Goal: Information Seeking & Learning: Check status

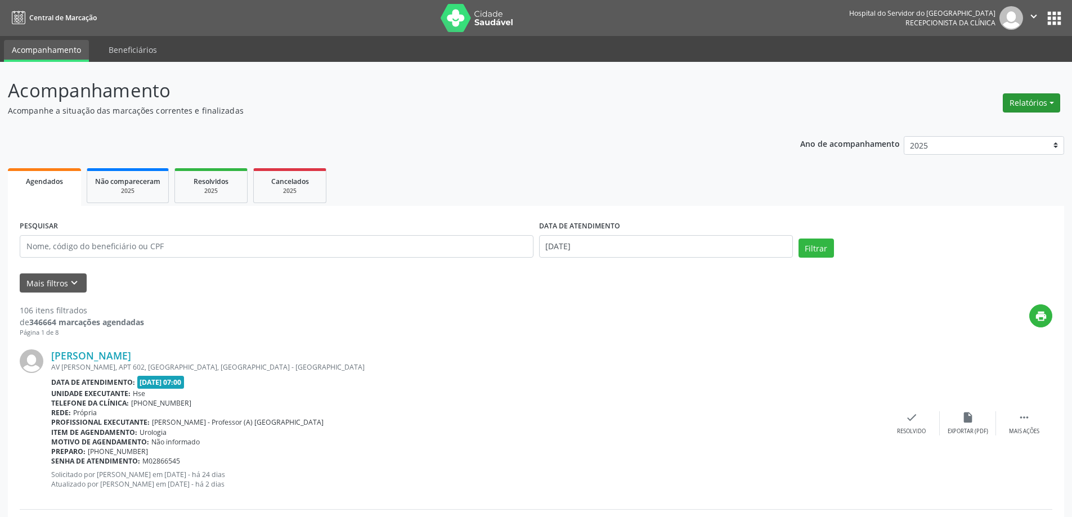
click at [1042, 102] on button "Relatórios" at bounding box center [1031, 102] width 57 height 19
click at [992, 126] on link "Agendamentos" at bounding box center [1000, 127] width 121 height 16
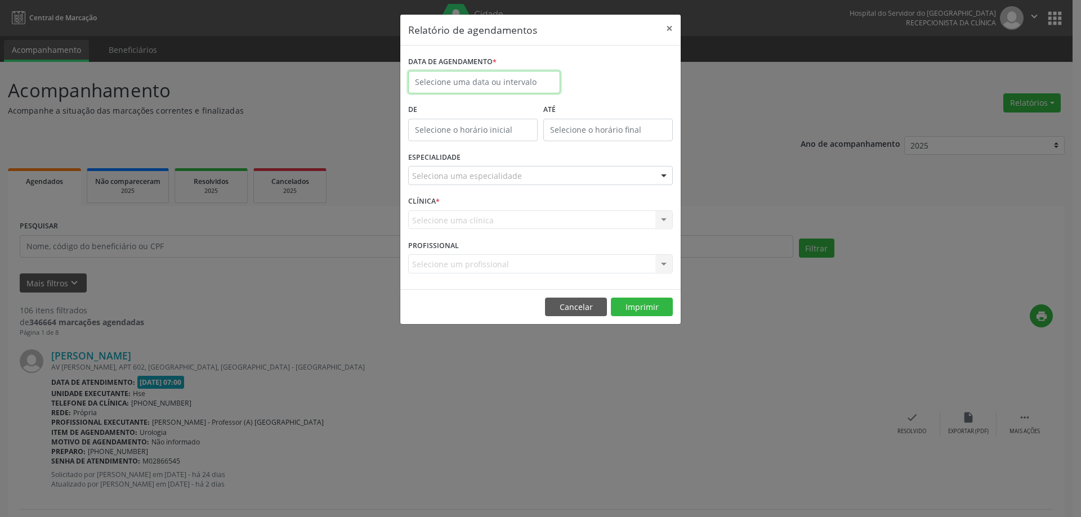
click at [481, 92] on body "Central de Marcação Hospital do Servidor do [GEOGRAPHIC_DATA] Recepcionista da …" at bounding box center [540, 258] width 1081 height 517
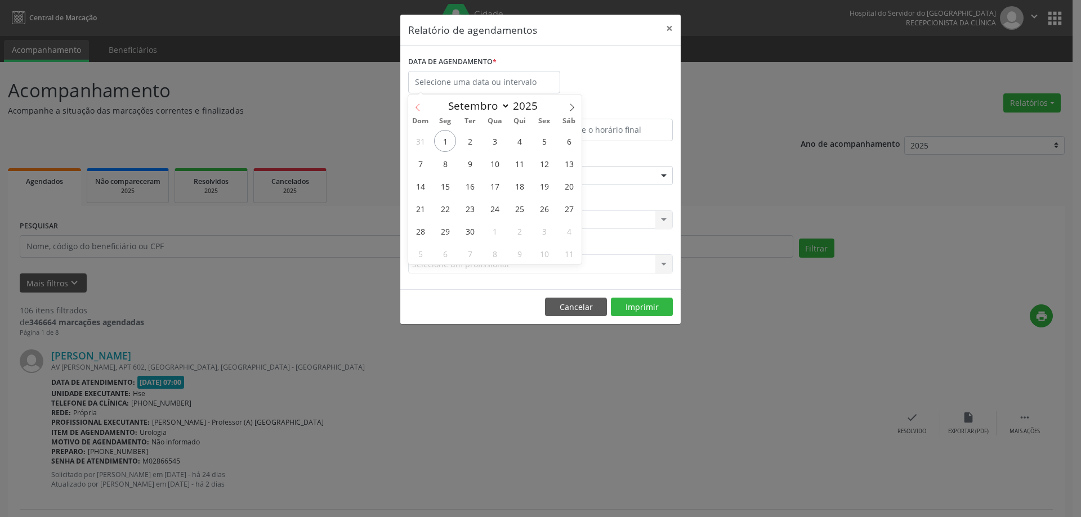
click at [419, 110] on icon at bounding box center [418, 108] width 8 height 8
select select "6"
click at [444, 229] on span "28" at bounding box center [445, 231] width 22 height 22
type input "[DATE]"
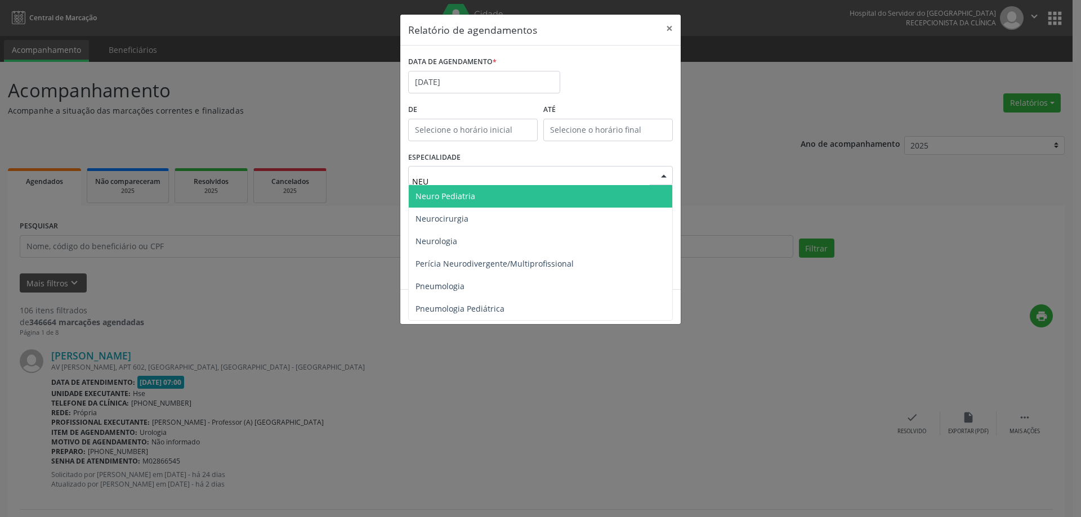
type input "NEUR"
click at [472, 191] on span "Neuro Pediatria" at bounding box center [445, 196] width 60 height 11
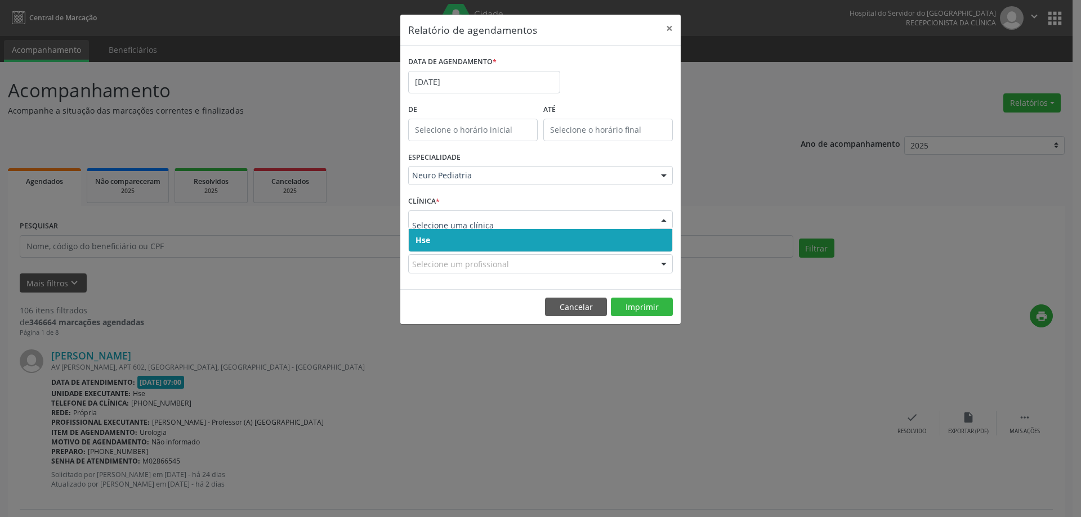
click at [450, 240] on span "Hse" at bounding box center [540, 240] width 263 height 23
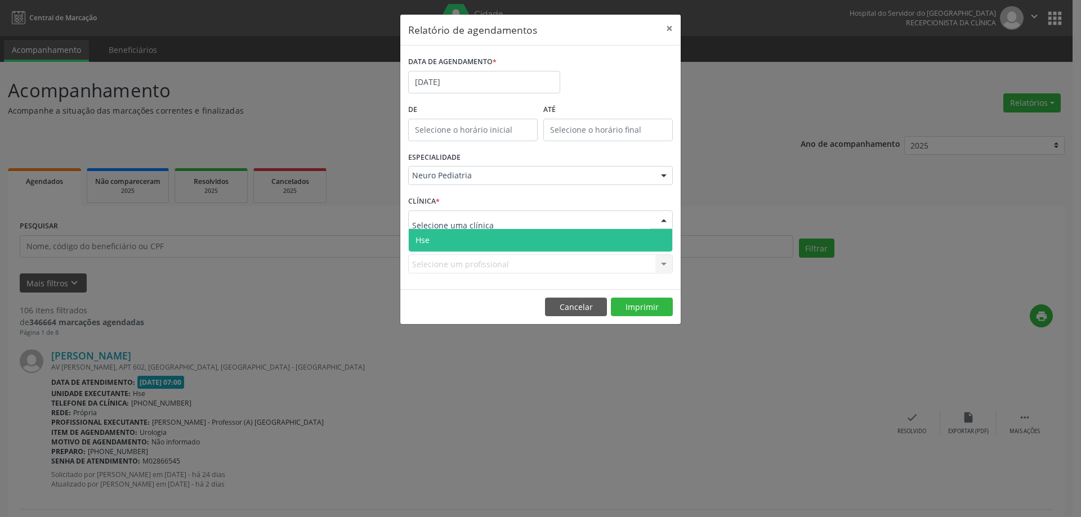
click at [459, 243] on span "Hse" at bounding box center [540, 240] width 263 height 23
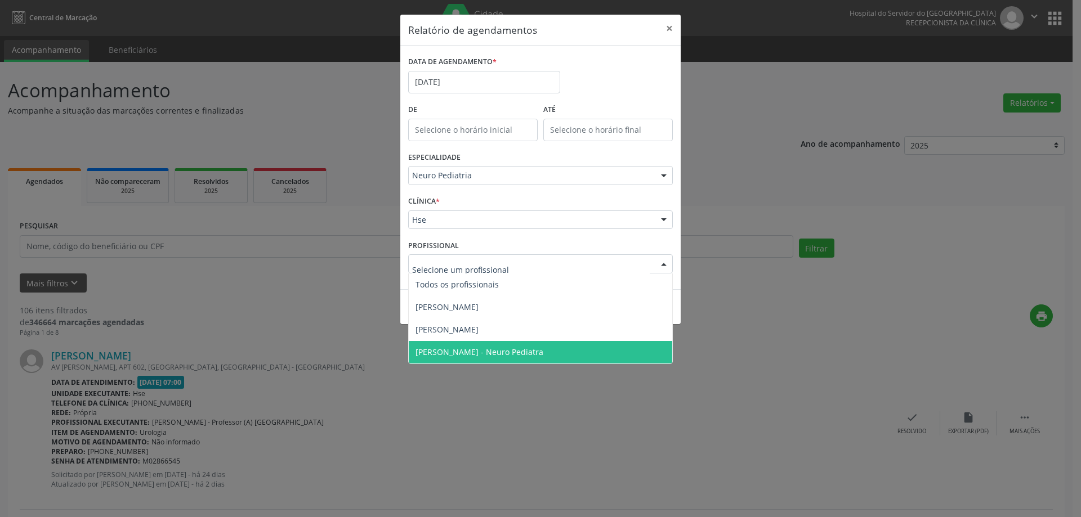
click at [475, 347] on span "[PERSON_NAME] - Neuro Pediatra" at bounding box center [479, 352] width 128 height 11
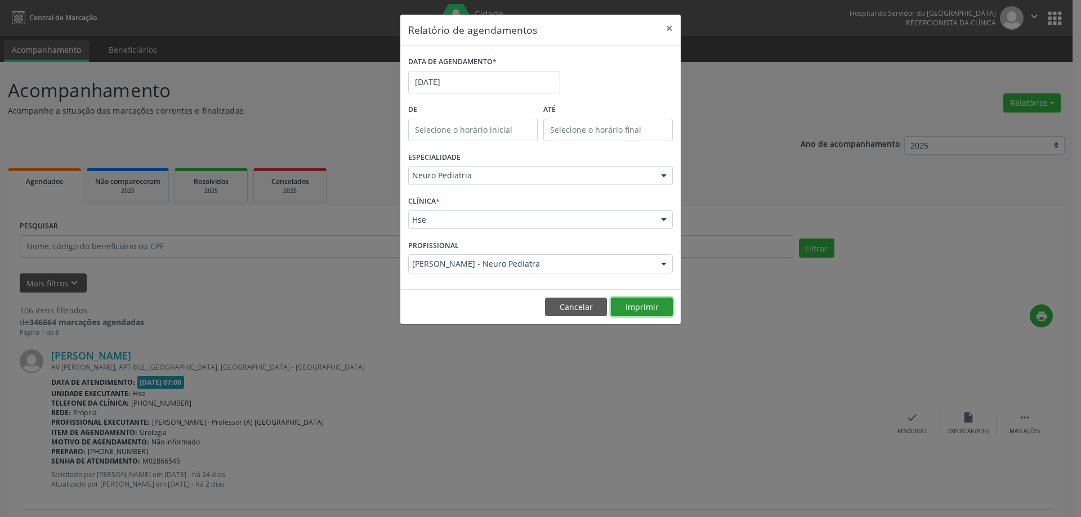
click at [646, 307] on button "Imprimir" at bounding box center [642, 307] width 62 height 19
click at [667, 29] on button "×" at bounding box center [669, 29] width 23 height 28
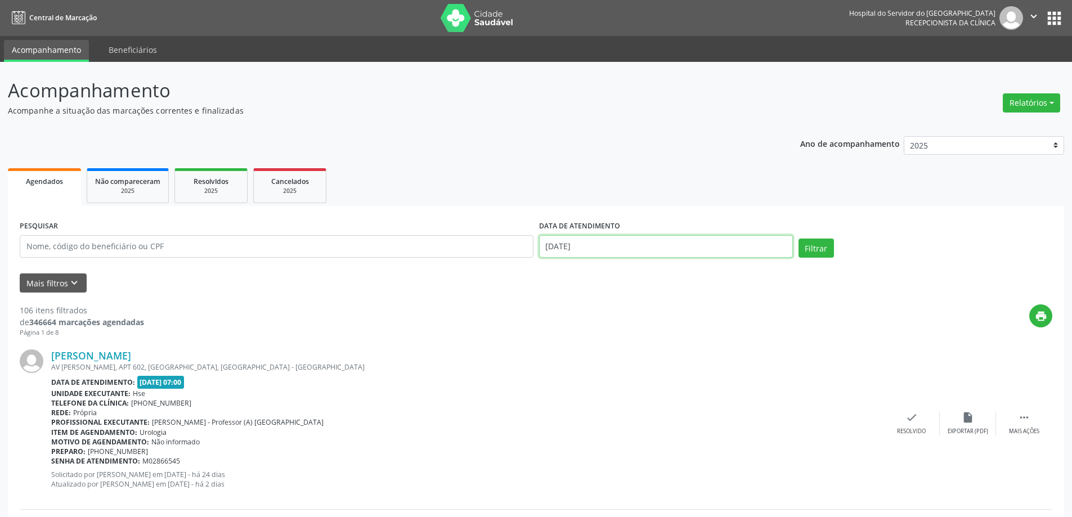
click at [599, 247] on input "[DATE]" at bounding box center [666, 246] width 254 height 23
drag, startPoint x: 580, startPoint y: 310, endPoint x: 580, endPoint y: 233, distance: 76.5
click at [580, 309] on span "1" at bounding box center [576, 305] width 22 height 22
type input "[DATE]"
click at [584, 183] on ul "Agendados Não compareceram 2025 Resolvidos 2025 Cancelados 2025" at bounding box center [536, 185] width 1056 height 41
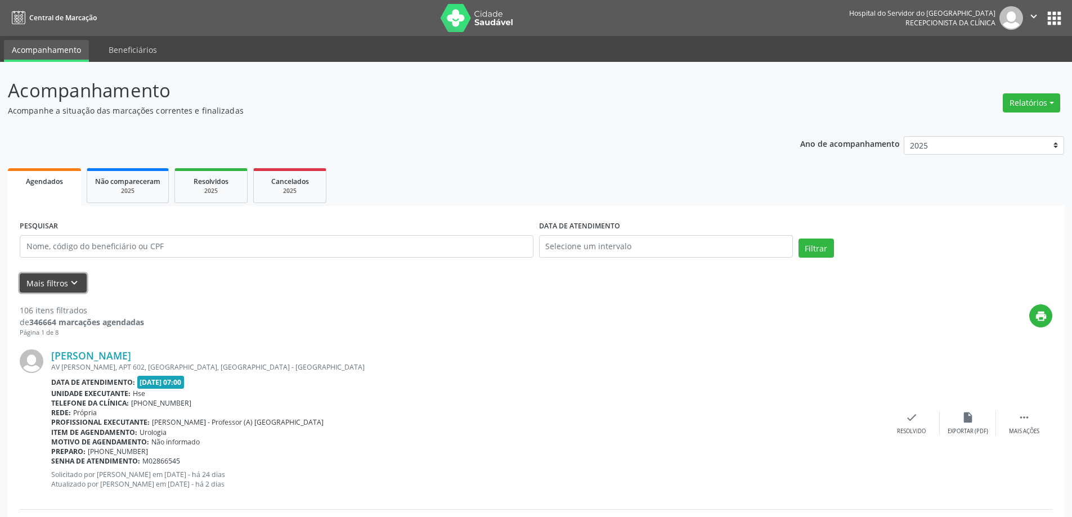
drag, startPoint x: 39, startPoint y: 283, endPoint x: 55, endPoint y: 275, distance: 17.6
click at [39, 283] on button "Mais filtros keyboard_arrow_down" at bounding box center [53, 284] width 67 height 20
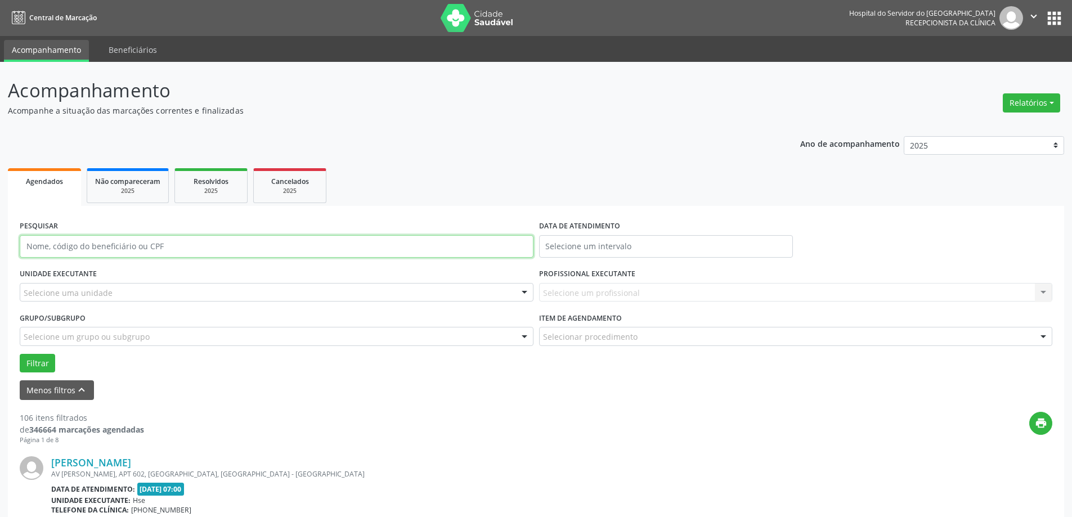
click at [102, 252] on input "text" at bounding box center [277, 246] width 514 height 23
click at [20, 354] on button "Filtrar" at bounding box center [37, 363] width 35 height 19
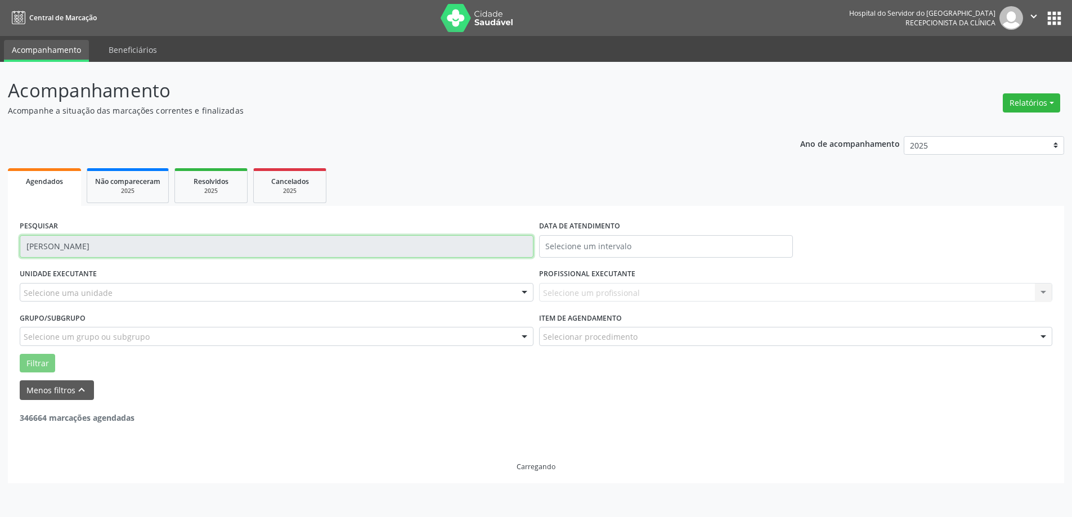
type input "[PERSON_NAME]"
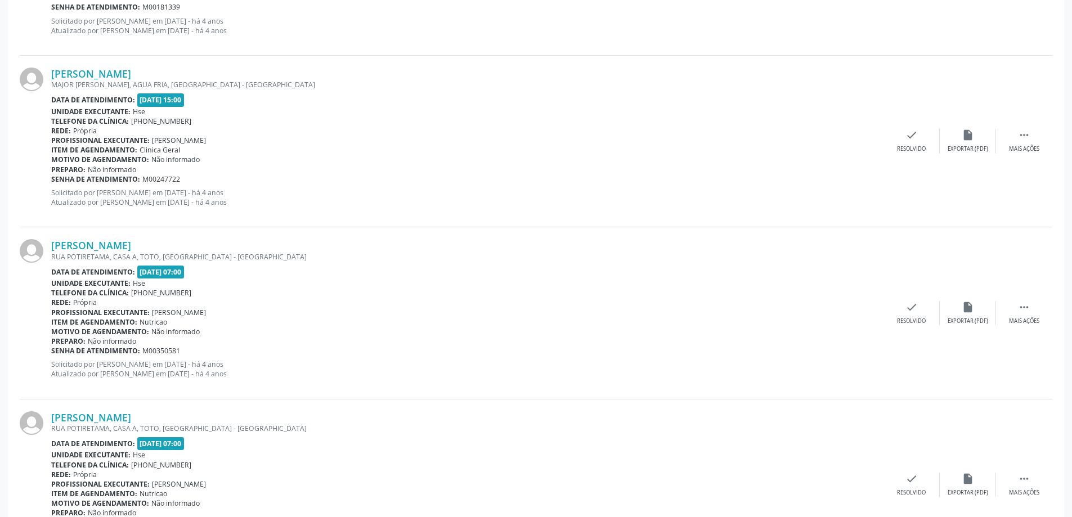
scroll to position [563, 0]
click at [131, 248] on link "[PERSON_NAME]" at bounding box center [91, 243] width 80 height 12
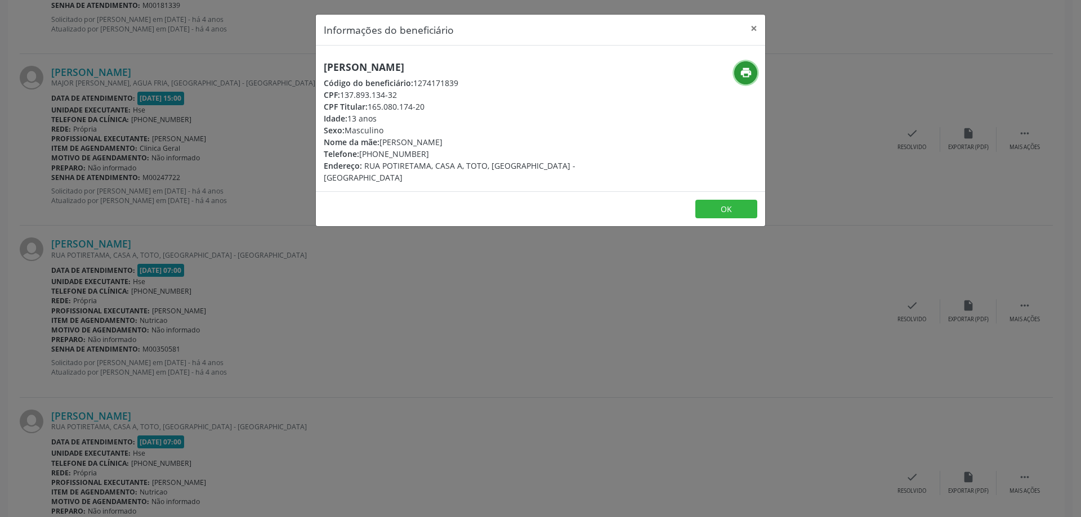
click at [741, 73] on icon "print" at bounding box center [745, 72] width 12 height 12
click at [753, 23] on button "×" at bounding box center [753, 29] width 23 height 28
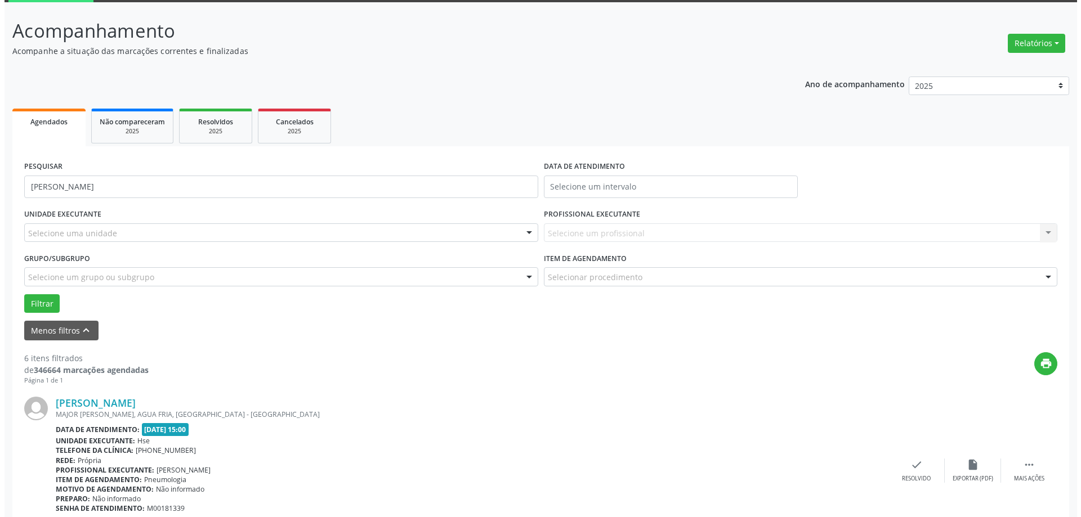
scroll to position [0, 0]
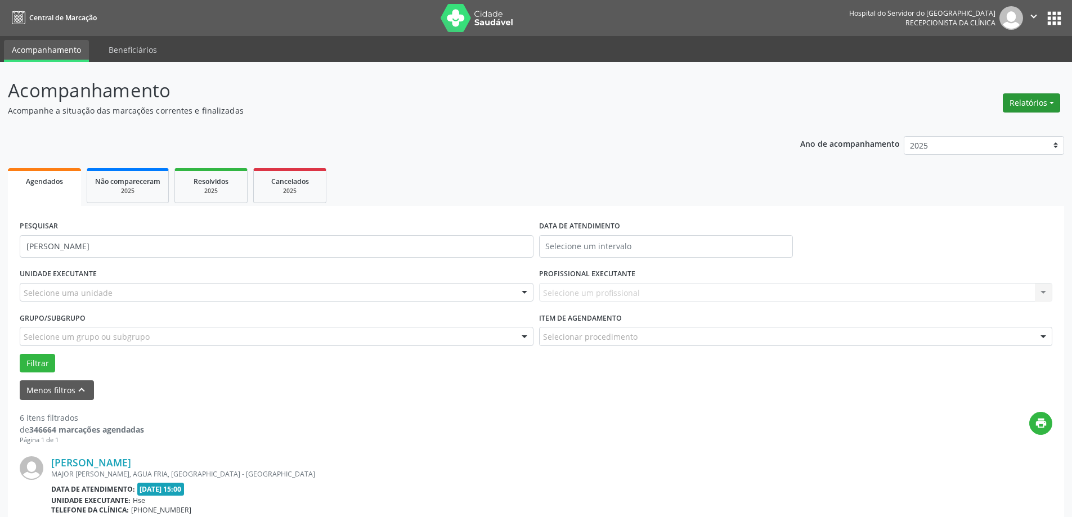
click at [1042, 106] on button "Relatórios" at bounding box center [1031, 102] width 57 height 19
click at [1024, 126] on link "Agendamentos" at bounding box center [1000, 127] width 121 height 16
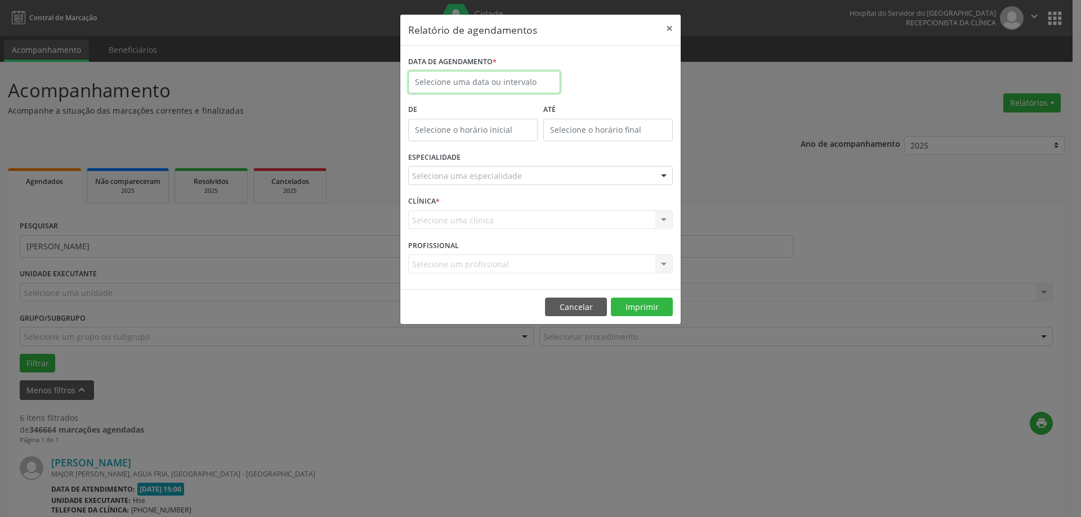
click at [487, 85] on input "text" at bounding box center [484, 82] width 152 height 23
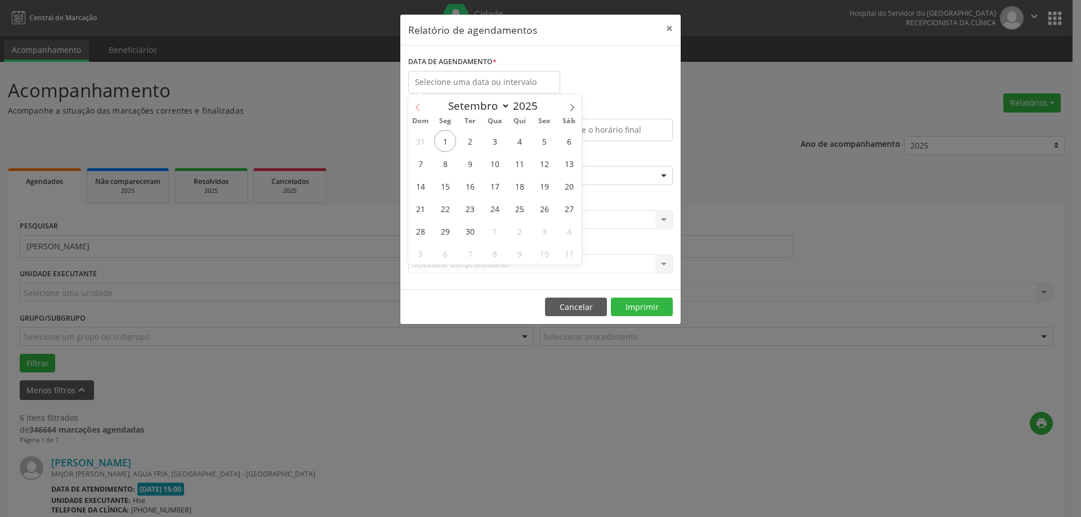
click at [415, 106] on icon at bounding box center [418, 108] width 8 height 8
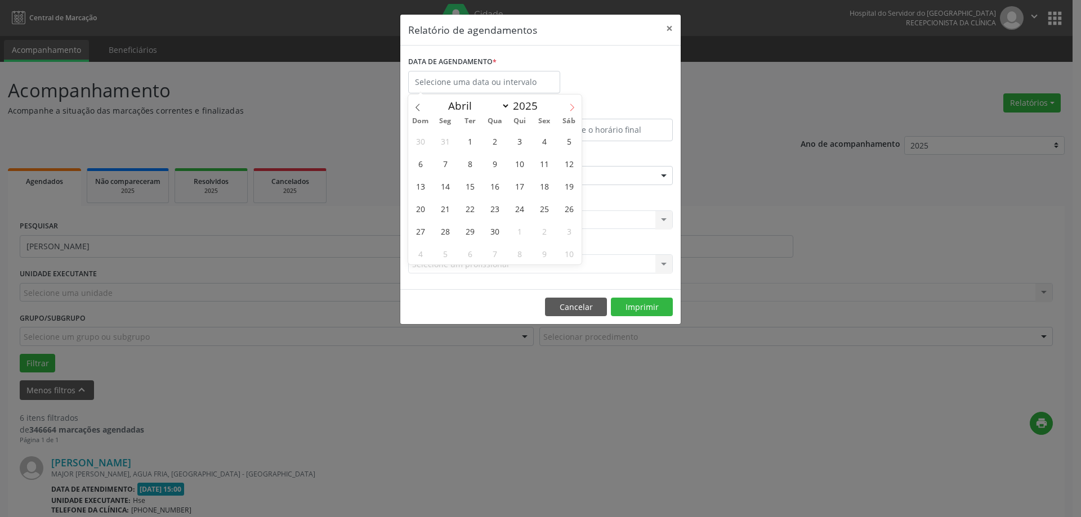
click at [574, 105] on icon at bounding box center [572, 108] width 8 height 8
select select "6"
click at [442, 234] on span "28" at bounding box center [445, 231] width 22 height 22
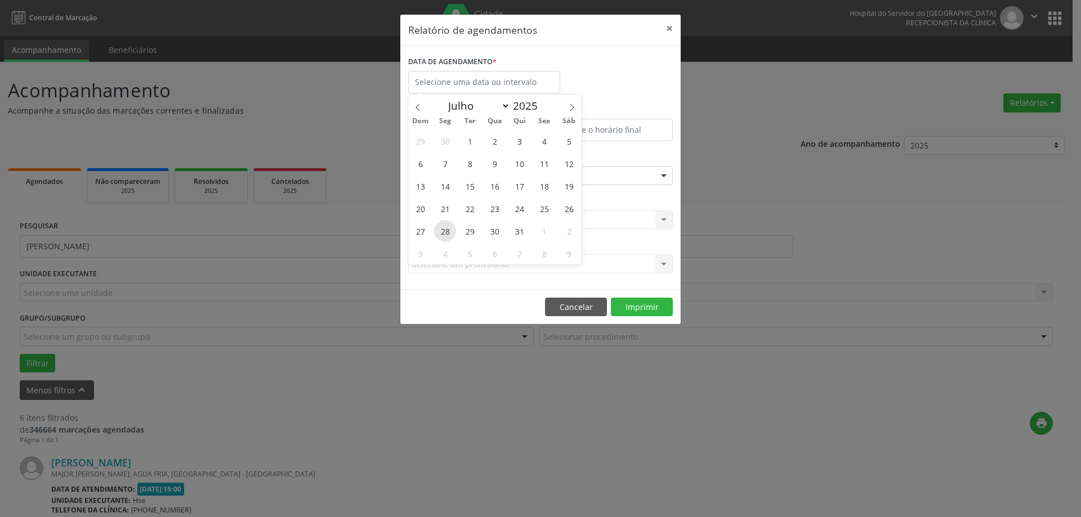
type input "[DATE]"
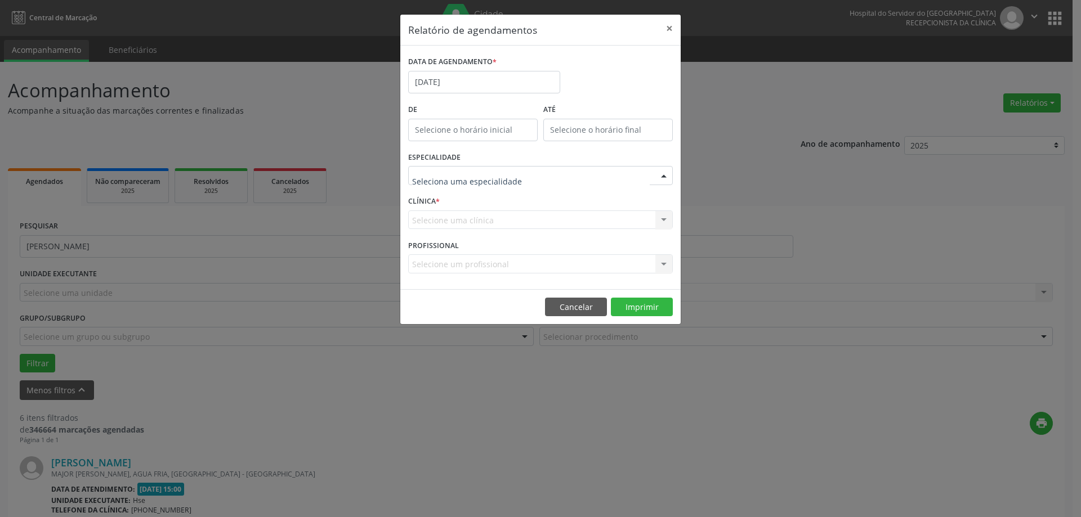
click at [558, 173] on div at bounding box center [540, 175] width 265 height 19
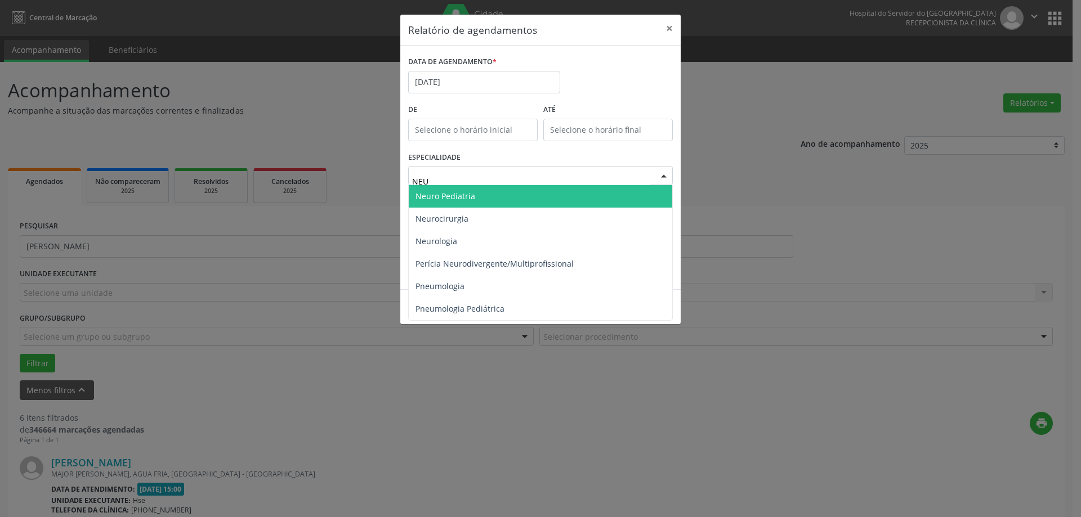
type input "NEUR"
click at [537, 191] on span "Neuro Pediatria" at bounding box center [540, 196] width 263 height 23
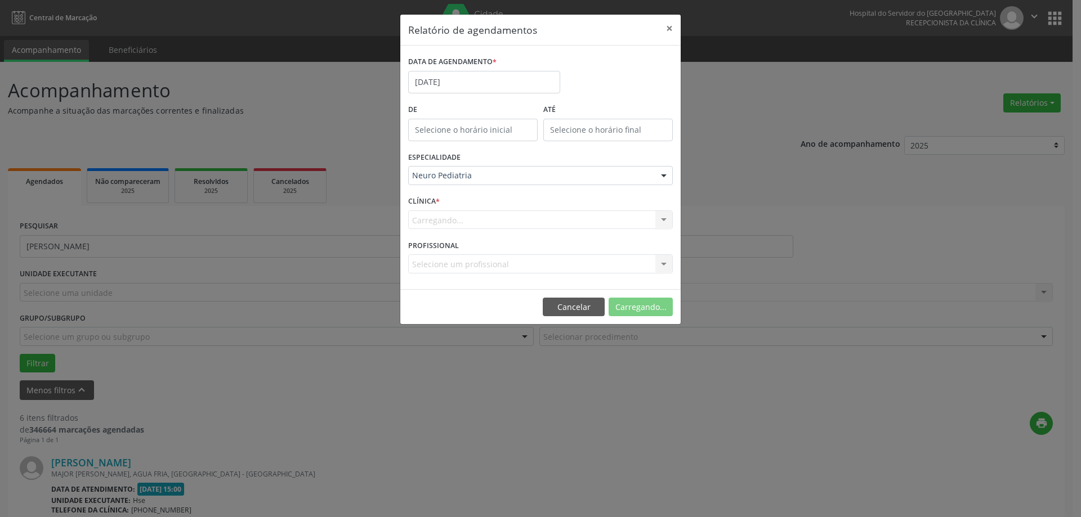
click at [506, 226] on div "Carregando..." at bounding box center [540, 219] width 265 height 19
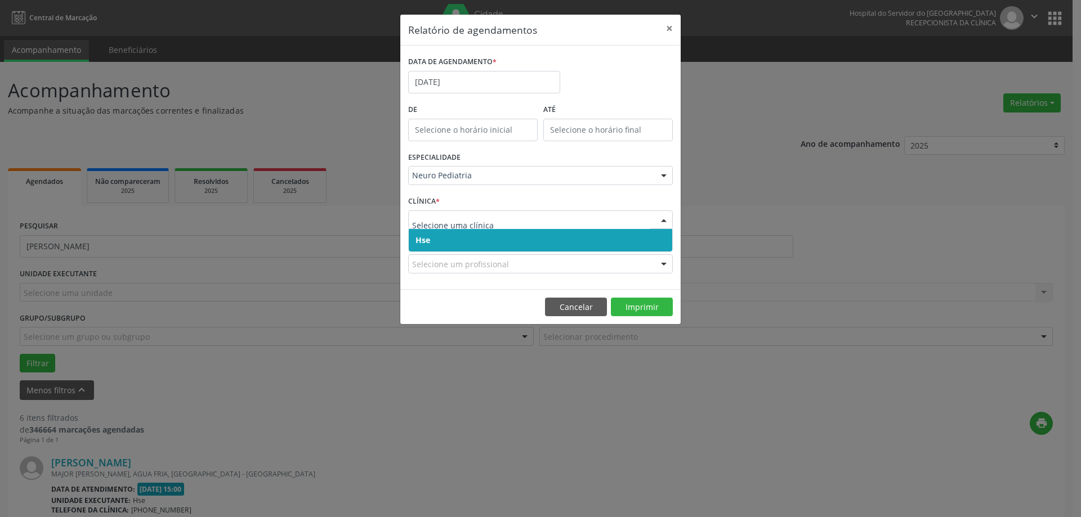
click at [501, 240] on span "Hse" at bounding box center [540, 240] width 263 height 23
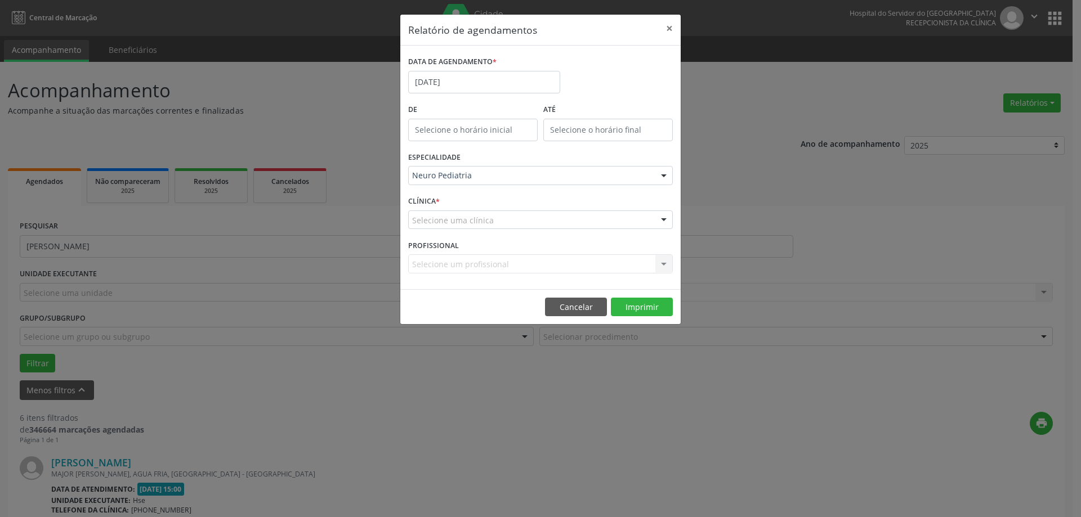
click at [513, 222] on div "Selecione uma clínica" at bounding box center [540, 219] width 265 height 19
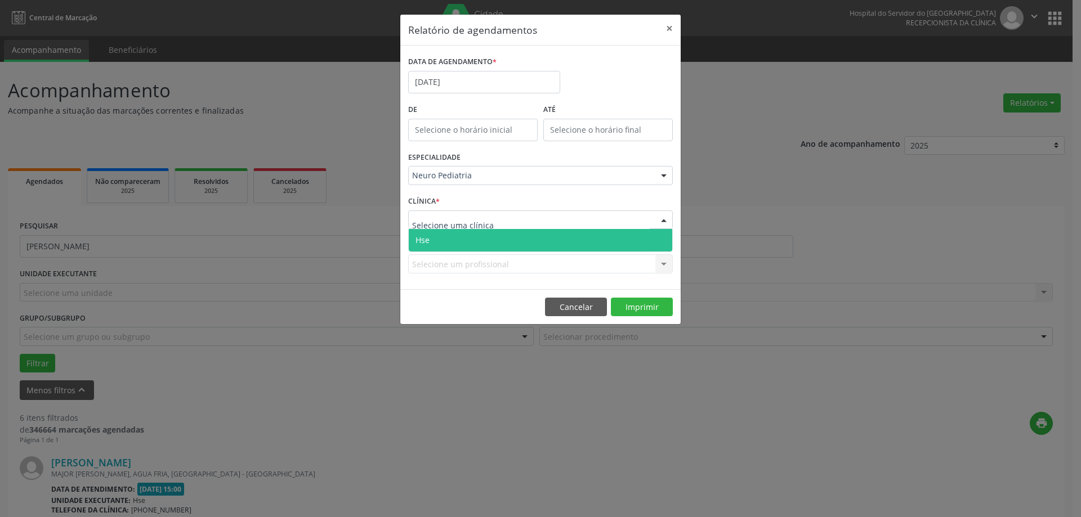
click at [510, 241] on span "Hse" at bounding box center [540, 240] width 263 height 23
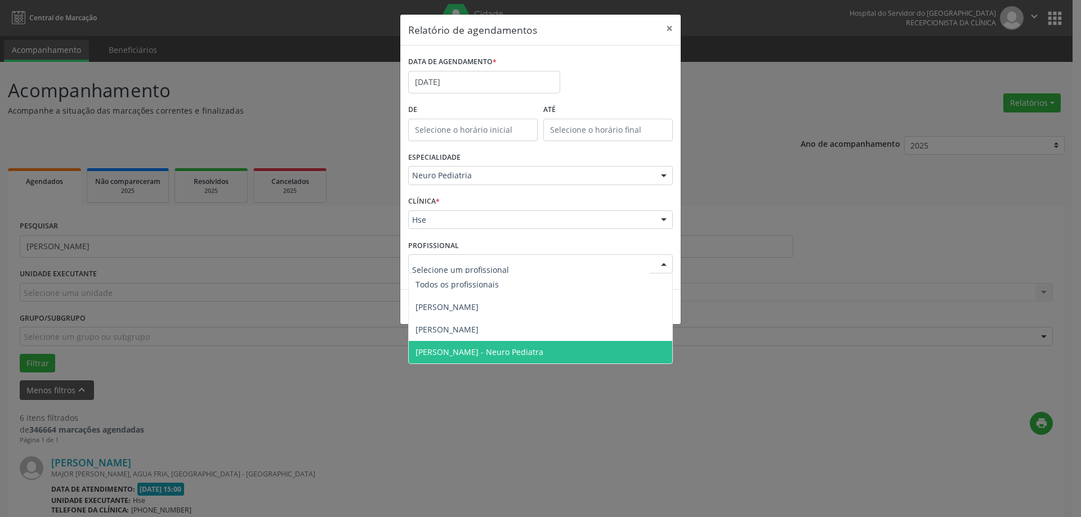
drag, startPoint x: 477, startPoint y: 349, endPoint x: 509, endPoint y: 335, distance: 35.0
click at [477, 350] on span "[PERSON_NAME] - Neuro Pediatra" at bounding box center [479, 352] width 128 height 11
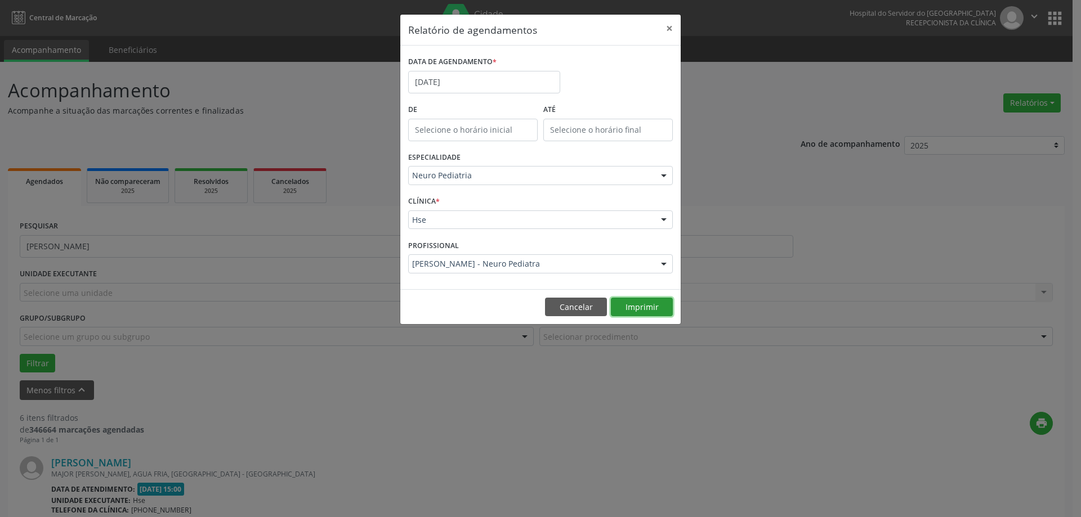
click at [635, 299] on button "Imprimir" at bounding box center [642, 307] width 62 height 19
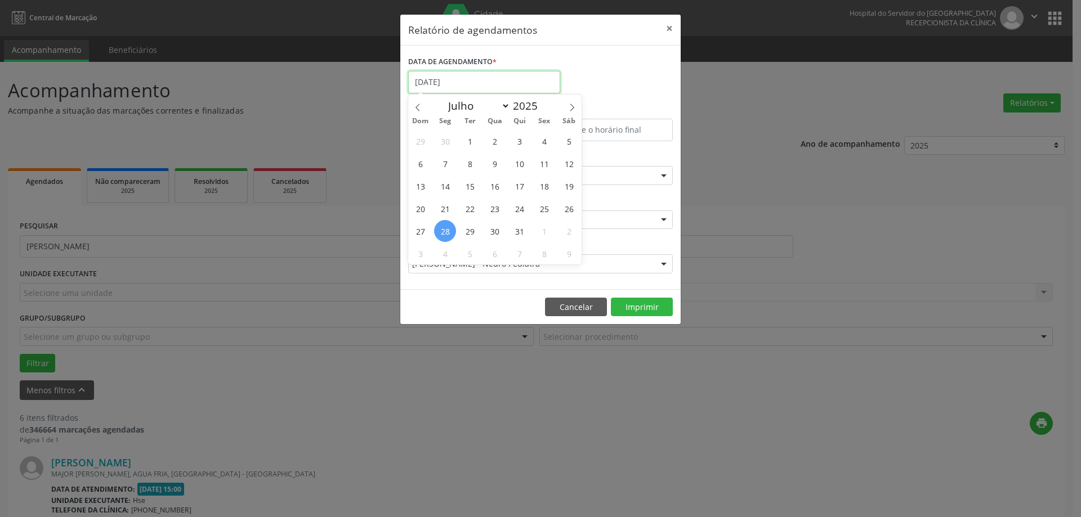
click at [496, 83] on input "[DATE]" at bounding box center [484, 82] width 152 height 23
click at [446, 228] on span "28" at bounding box center [445, 231] width 22 height 22
type input "[DATE]"
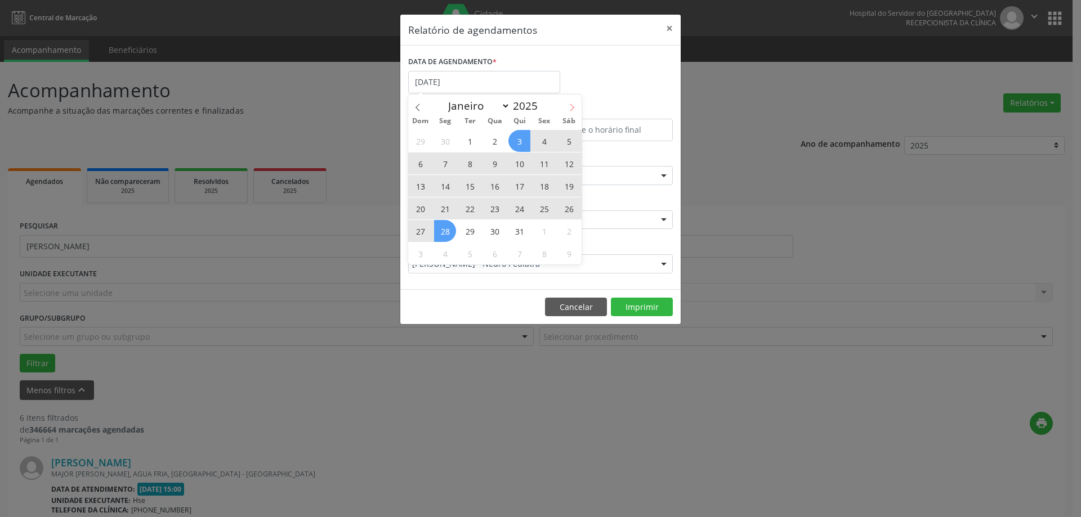
click at [568, 105] on icon at bounding box center [572, 108] width 8 height 8
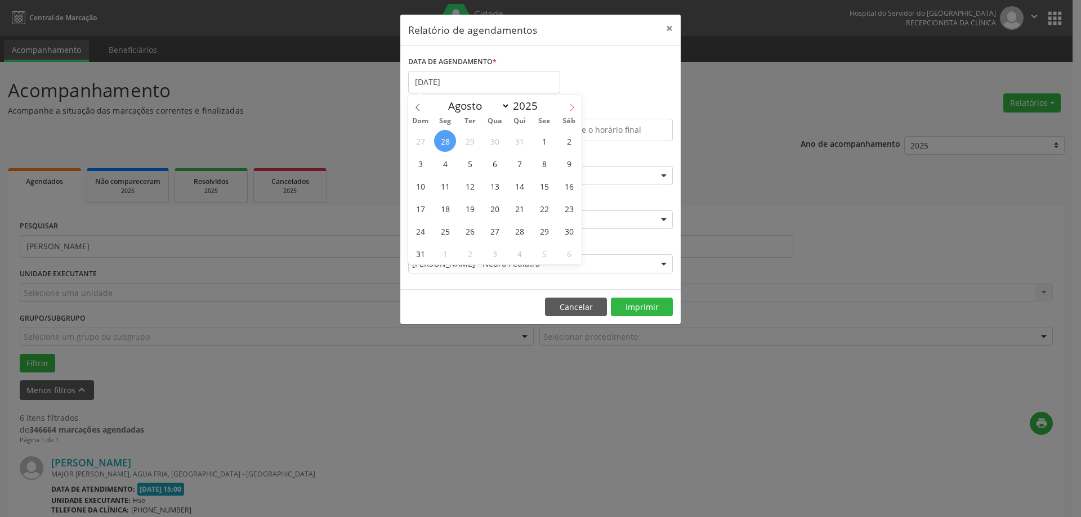
click at [569, 106] on icon at bounding box center [572, 108] width 8 height 8
click at [419, 107] on icon at bounding box center [418, 108] width 8 height 8
click at [510, 83] on input "[DATE]" at bounding box center [484, 82] width 152 height 23
click at [418, 110] on icon at bounding box center [418, 108] width 8 height 8
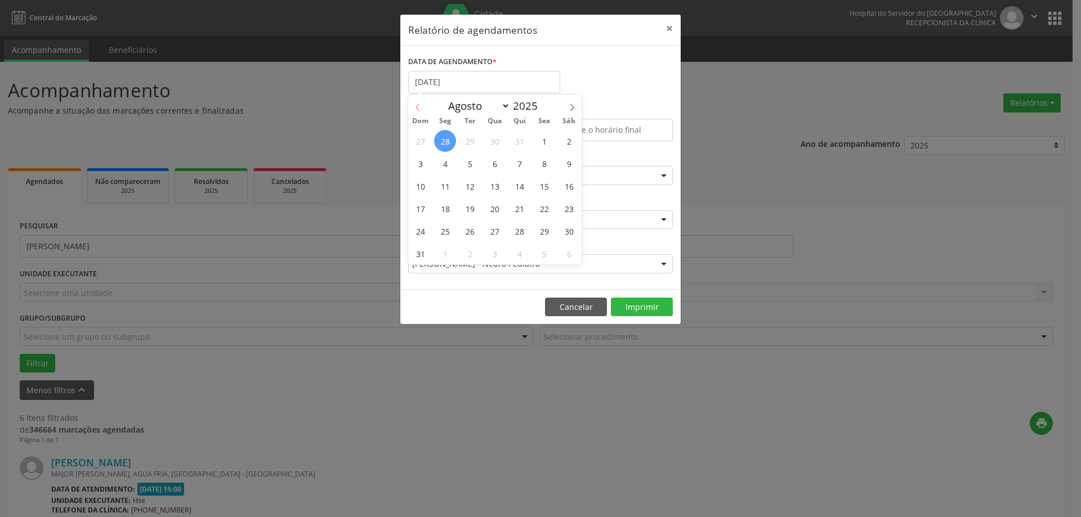
click at [418, 110] on icon at bounding box center [417, 107] width 4 height 7
select select "6"
click at [445, 237] on span "28" at bounding box center [445, 231] width 22 height 22
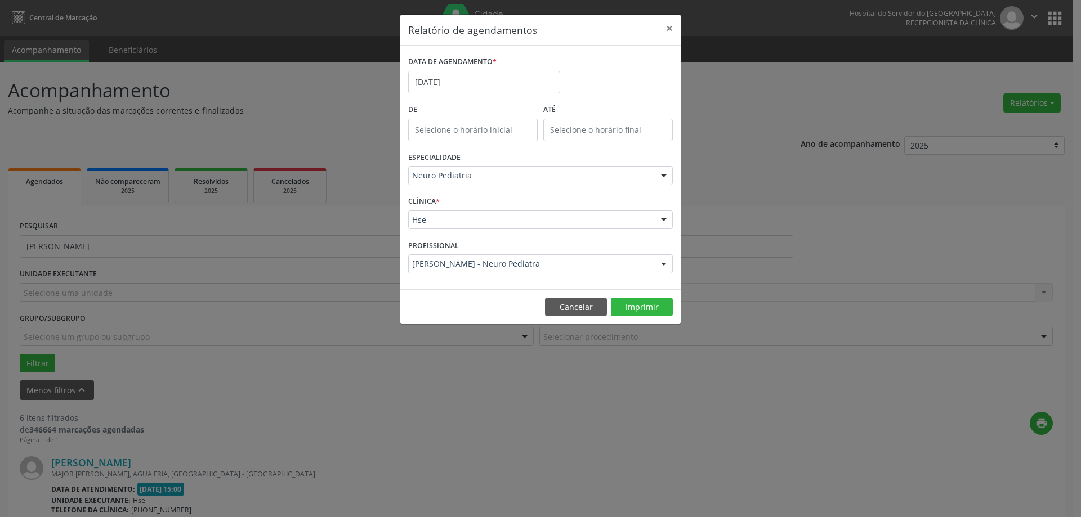
click at [441, 226] on div "Hse" at bounding box center [540, 219] width 265 height 19
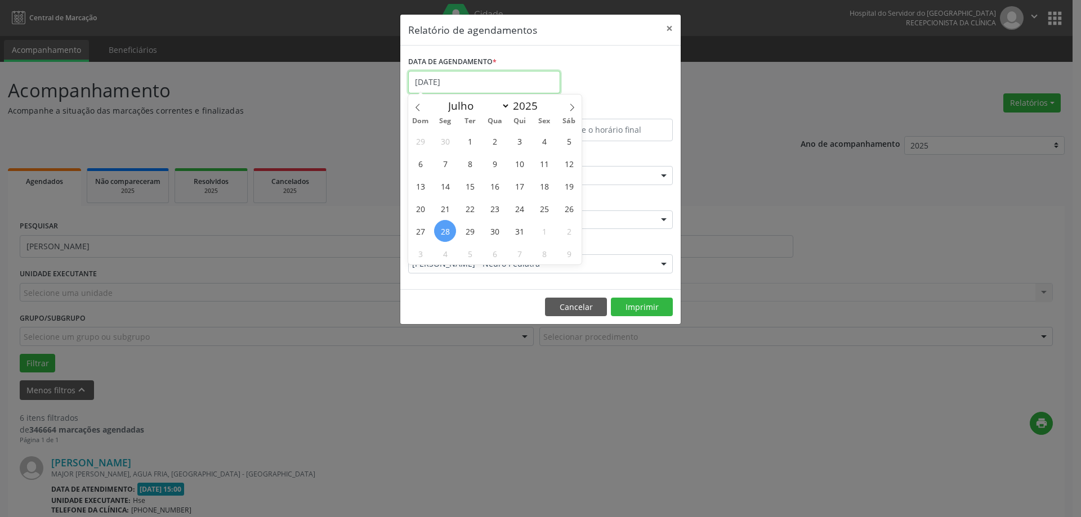
click at [488, 83] on input "[DATE]" at bounding box center [484, 82] width 152 height 23
click at [564, 111] on span at bounding box center [571, 104] width 19 height 19
click at [570, 108] on icon at bounding box center [572, 108] width 8 height 8
select select "8"
click at [475, 141] on span "2" at bounding box center [470, 141] width 22 height 22
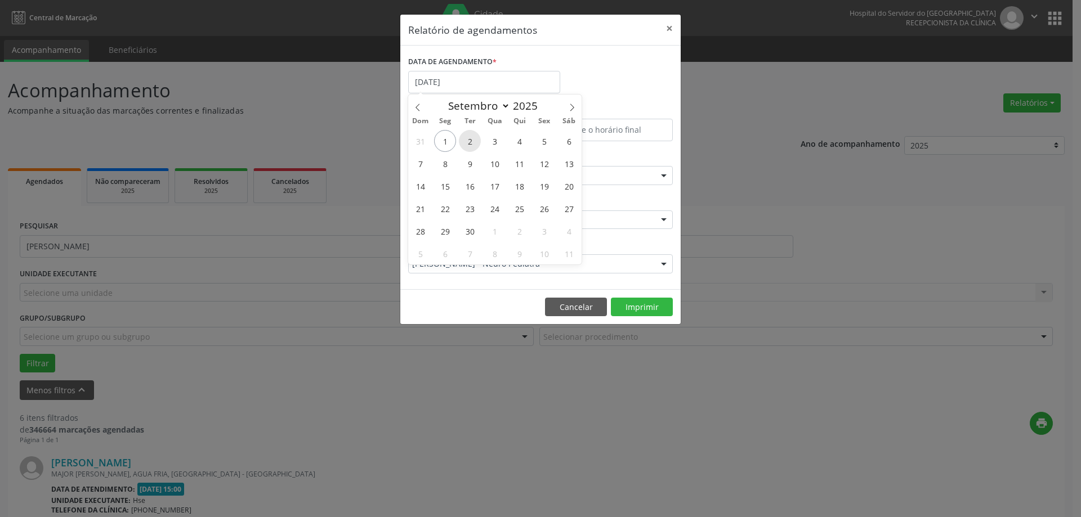
type input "[DATE]"
click at [475, 141] on span "2" at bounding box center [470, 141] width 22 height 22
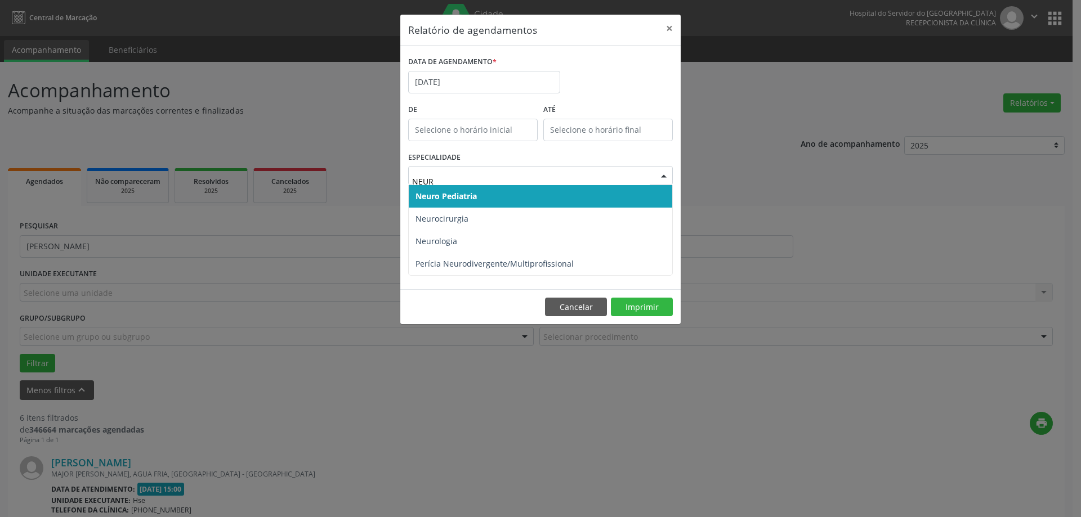
click at [529, 189] on span "Neuro Pediatria" at bounding box center [540, 196] width 263 height 23
type input "NEUR"
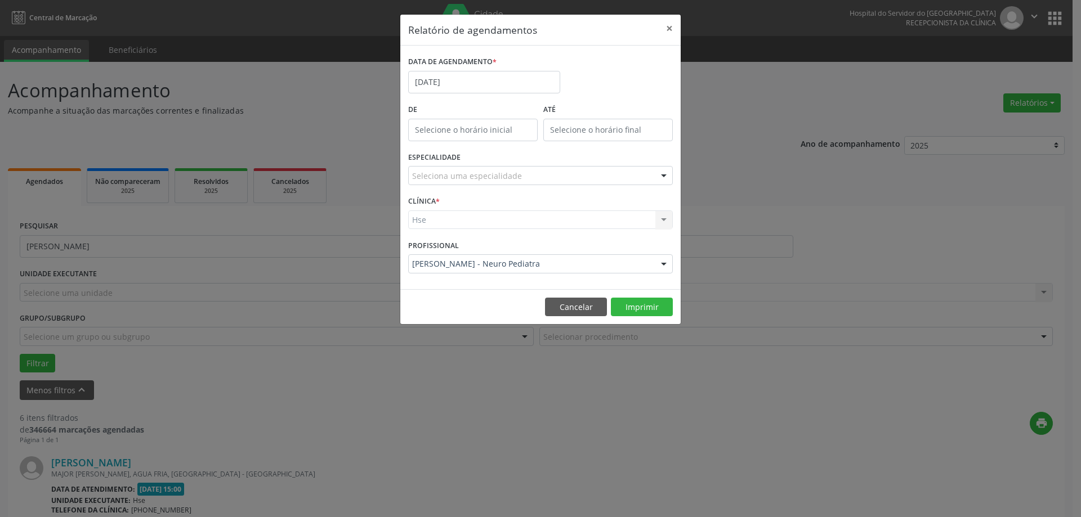
click at [519, 182] on div "Seleciona uma especialidade" at bounding box center [540, 175] width 265 height 19
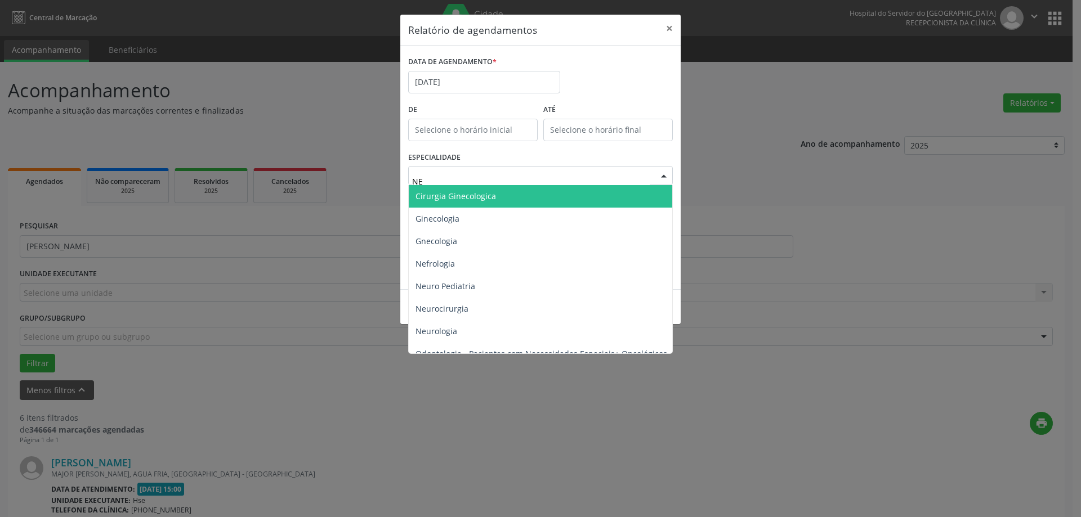
type input "NEU"
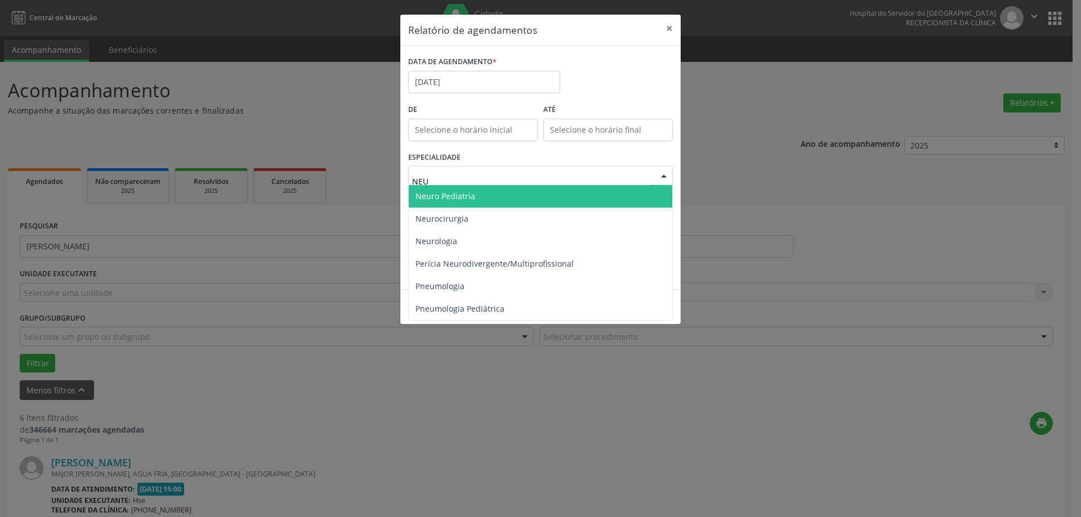
click at [492, 204] on span "Neuro Pediatria" at bounding box center [540, 196] width 263 height 23
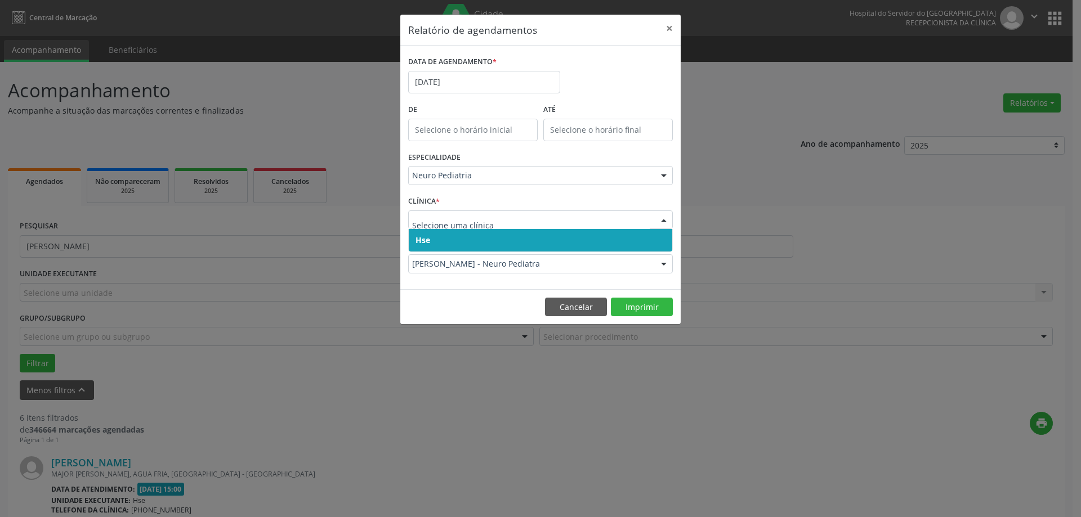
click at [472, 238] on span "Hse" at bounding box center [540, 240] width 263 height 23
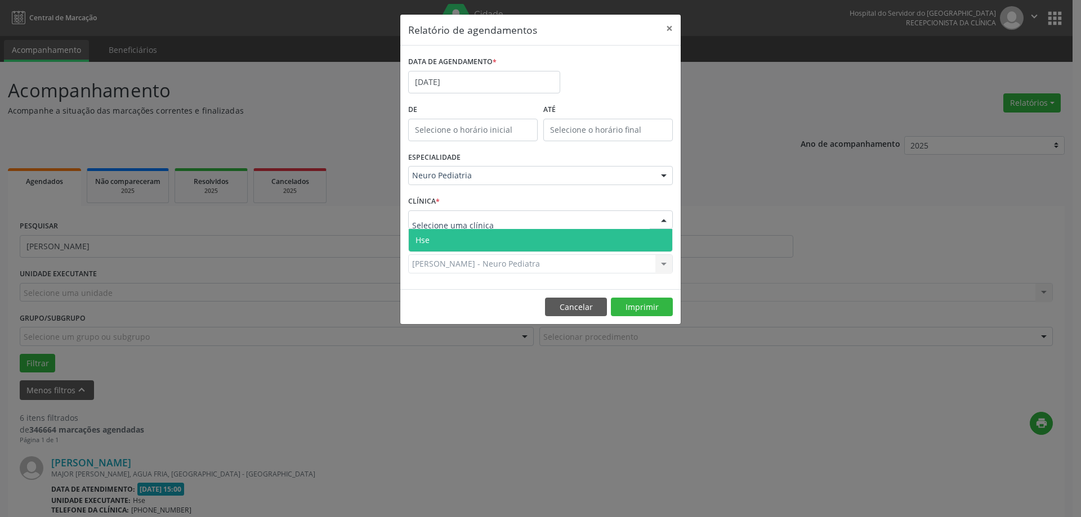
click at [477, 244] on span "Hse" at bounding box center [540, 240] width 263 height 23
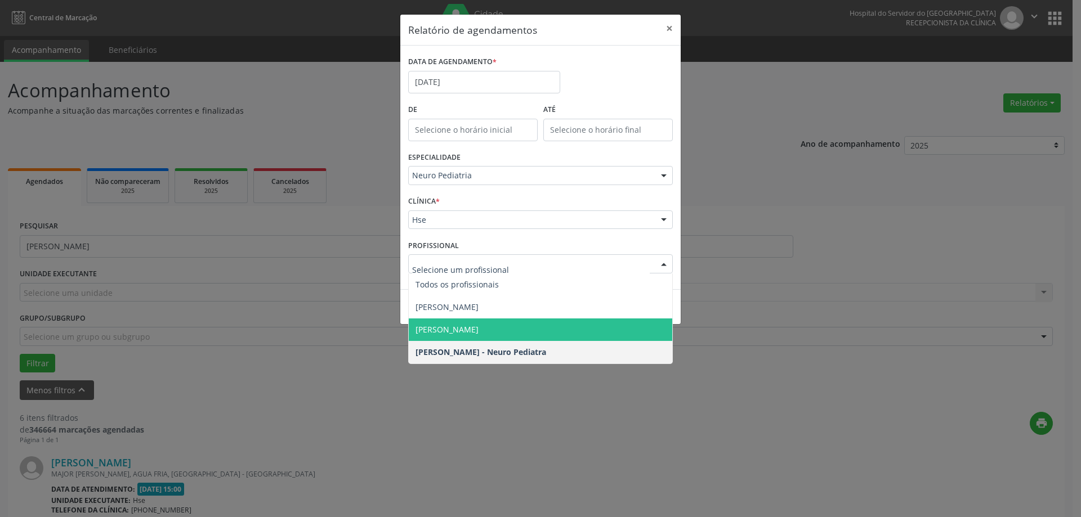
click at [478, 329] on span "[PERSON_NAME]" at bounding box center [446, 329] width 63 height 11
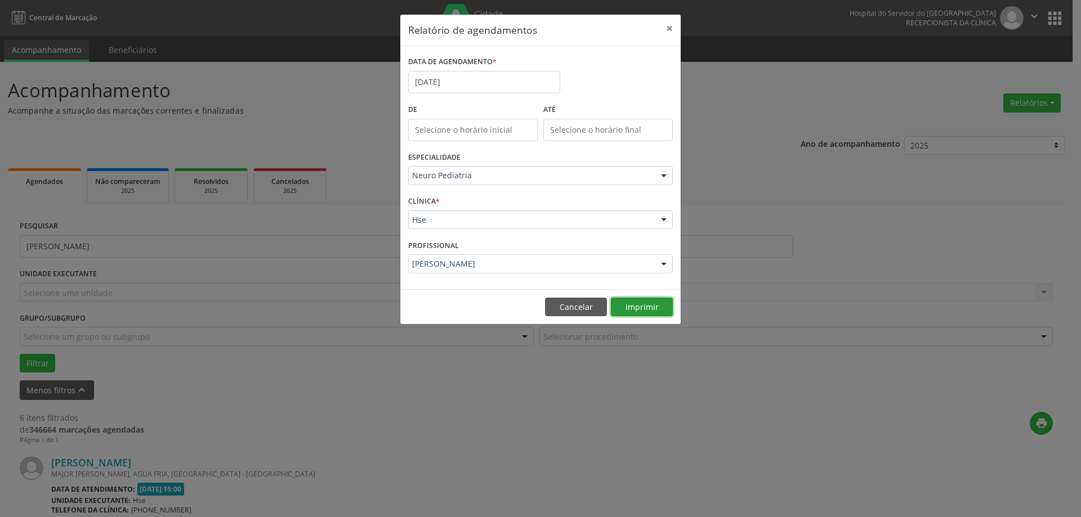
click at [641, 304] on button "Imprimir" at bounding box center [642, 307] width 62 height 19
click at [674, 25] on button "×" at bounding box center [669, 29] width 23 height 28
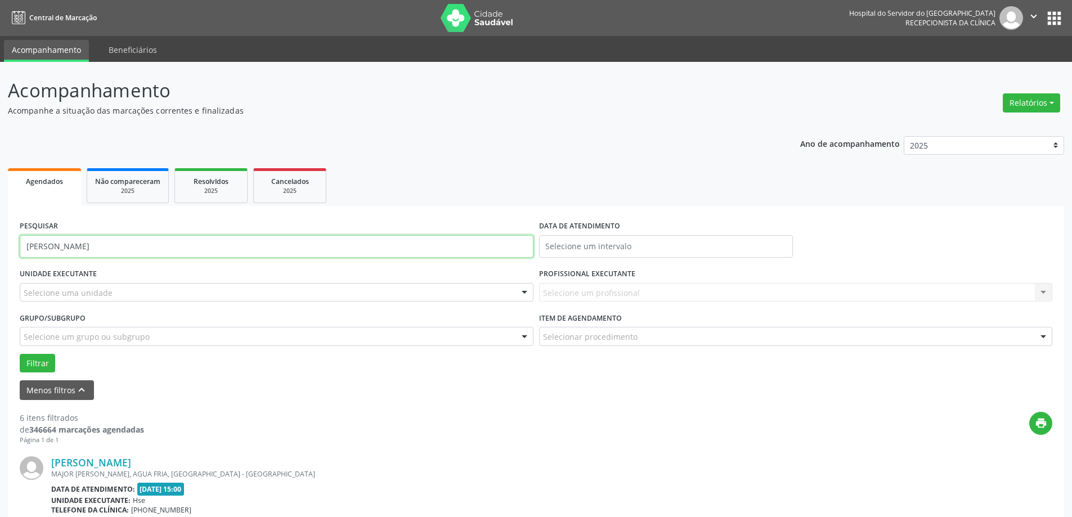
drag, startPoint x: 187, startPoint y: 254, endPoint x: 0, endPoint y: 258, distance: 186.9
click at [20, 354] on button "Filtrar" at bounding box center [37, 363] width 35 height 19
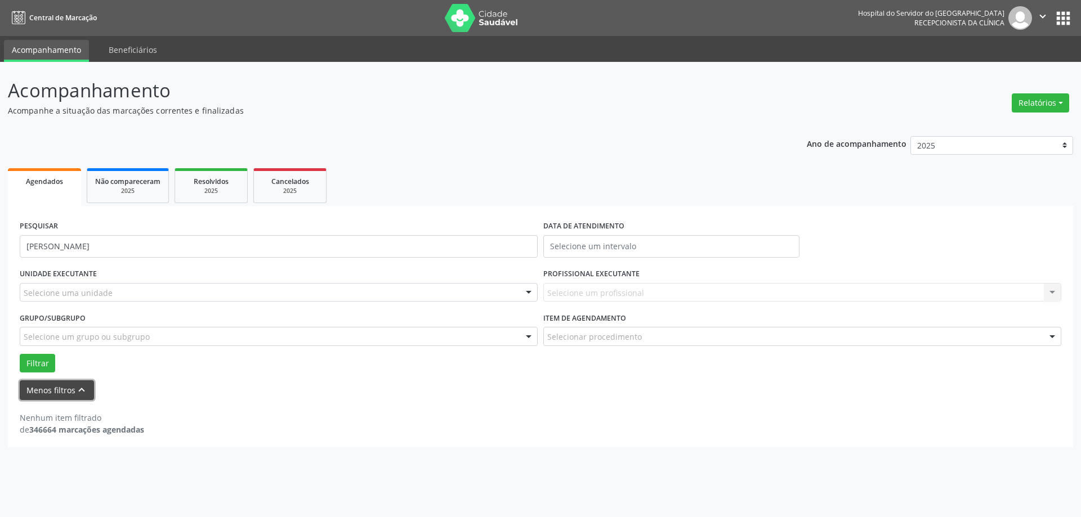
click at [57, 391] on button "Menos filtros keyboard_arrow_up" at bounding box center [57, 390] width 74 height 20
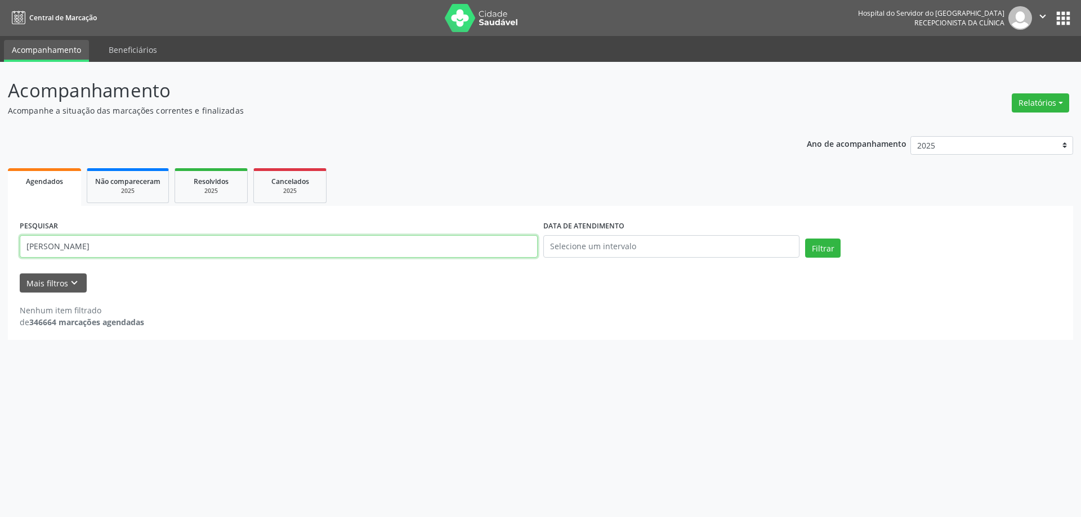
click at [39, 245] on input "[PERSON_NAME]" at bounding box center [279, 246] width 518 height 23
type input "[PERSON_NAME]"
click at [805, 239] on button "Filtrar" at bounding box center [822, 248] width 35 height 19
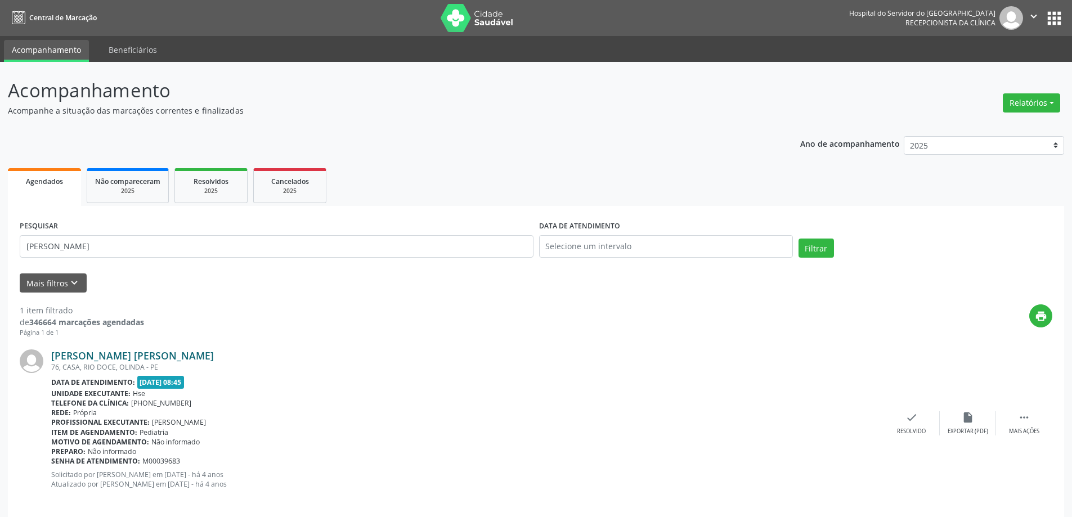
click at [128, 358] on link "[PERSON_NAME] [PERSON_NAME]" at bounding box center [132, 355] width 163 height 12
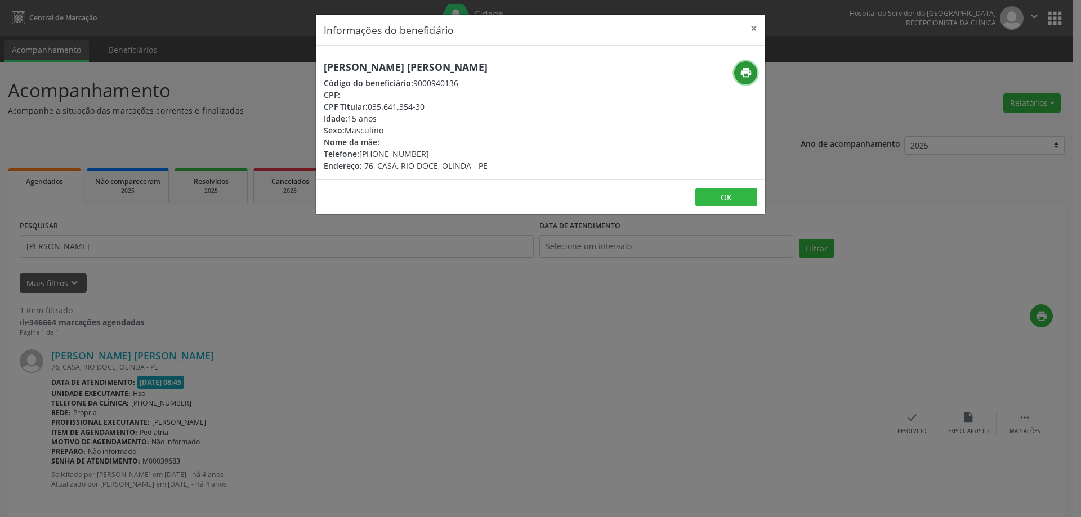
click at [747, 71] on icon "print" at bounding box center [745, 72] width 12 height 12
click at [763, 29] on button "×" at bounding box center [753, 29] width 23 height 28
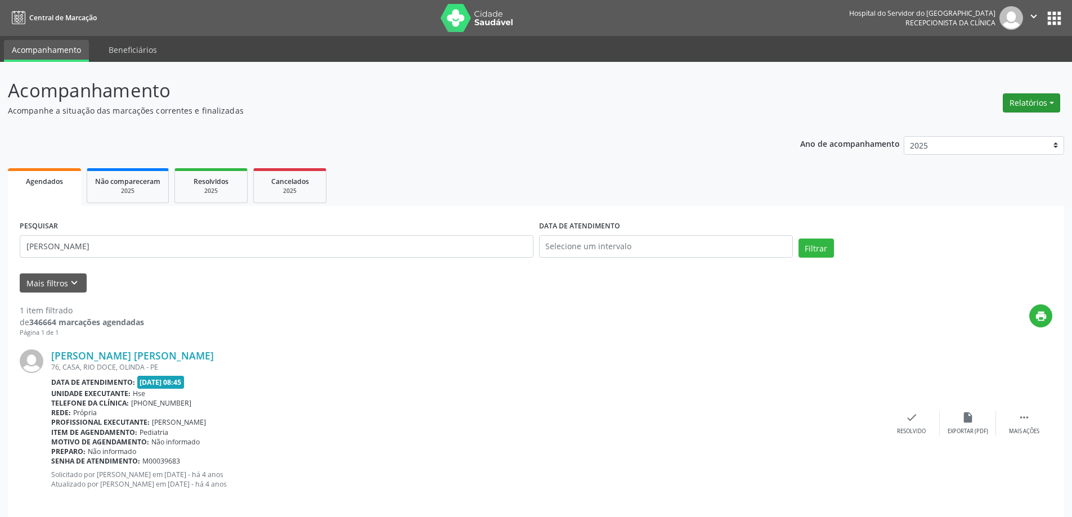
click at [1017, 102] on button "Relatórios" at bounding box center [1031, 102] width 57 height 19
click at [994, 127] on link "Agendamentos" at bounding box center [1000, 127] width 121 height 16
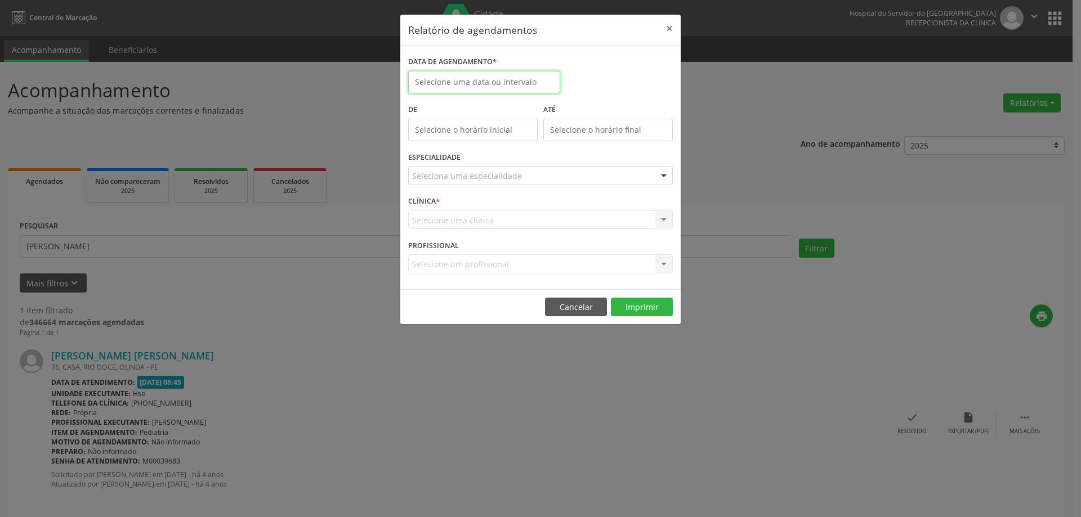
click at [493, 78] on input "text" at bounding box center [484, 82] width 152 height 23
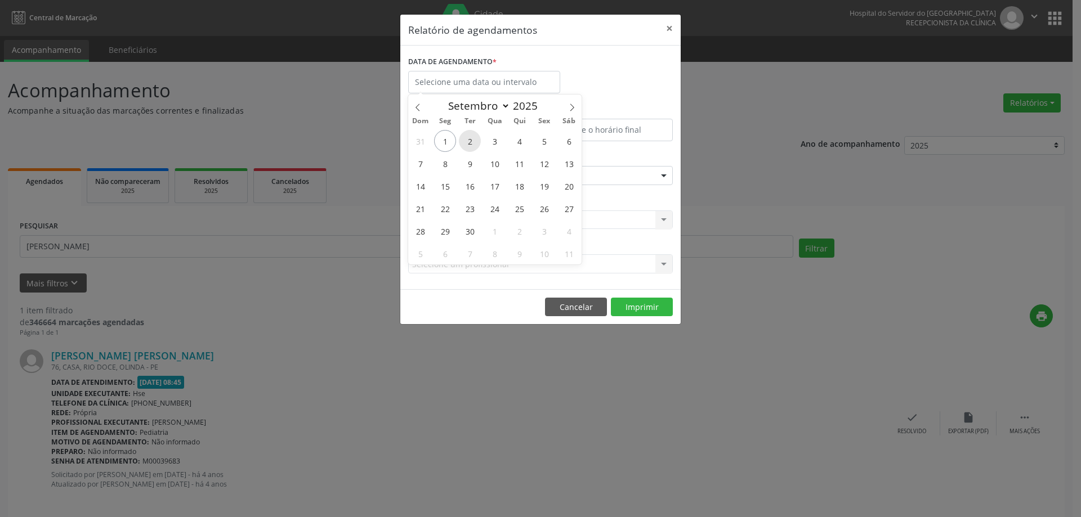
click at [463, 143] on span "2" at bounding box center [470, 141] width 22 height 22
type input "[DATE]"
click at [464, 142] on span "2" at bounding box center [470, 141] width 22 height 22
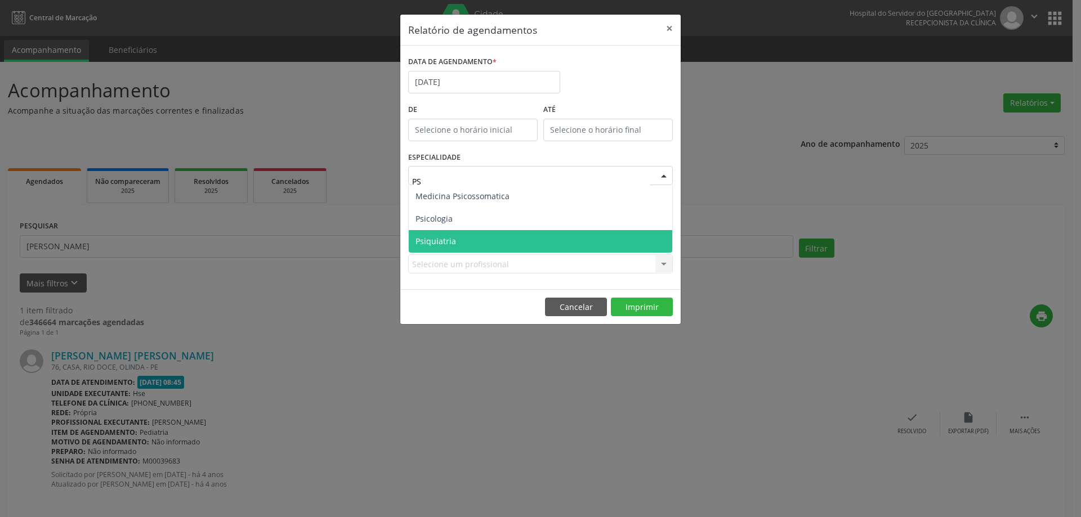
click at [452, 233] on span "Psiquiatria" at bounding box center [540, 241] width 263 height 23
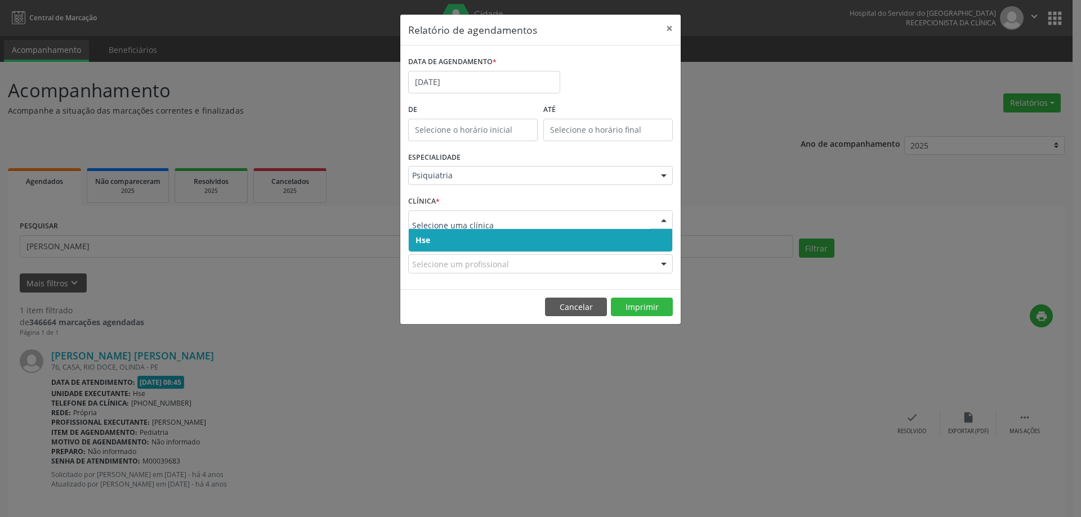
click at [468, 238] on span "Hse" at bounding box center [540, 240] width 263 height 23
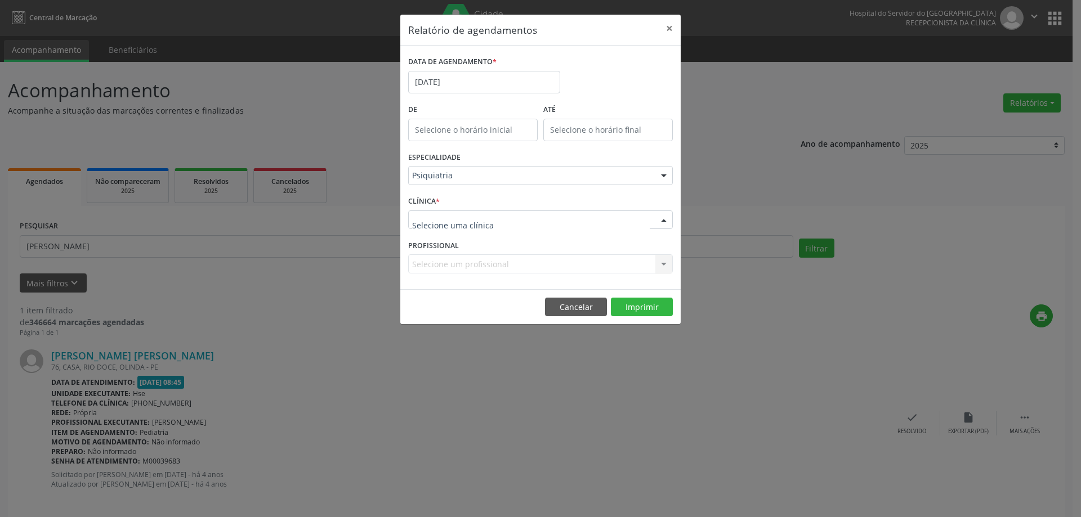
click at [476, 228] on div at bounding box center [540, 219] width 265 height 19
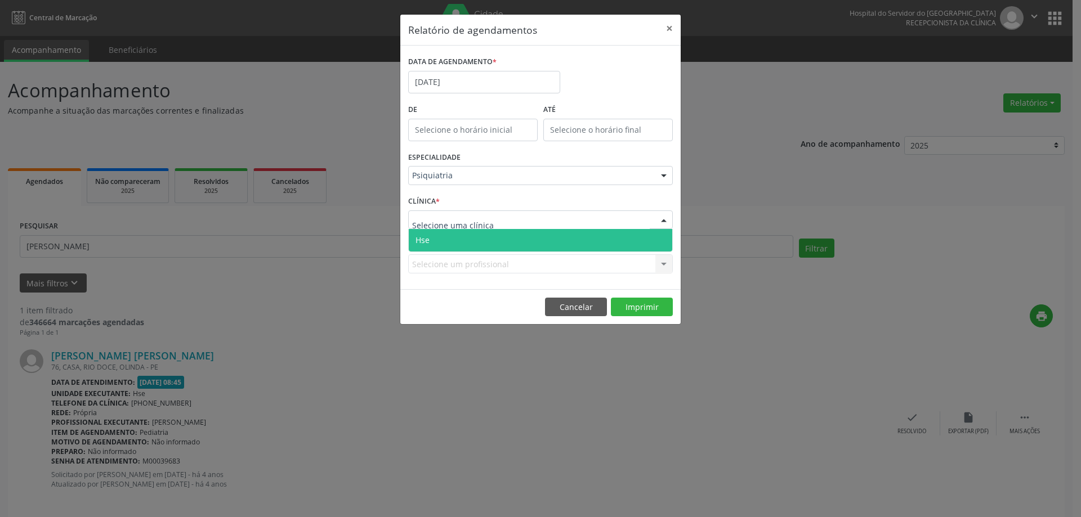
click at [465, 241] on span "Hse" at bounding box center [540, 240] width 263 height 23
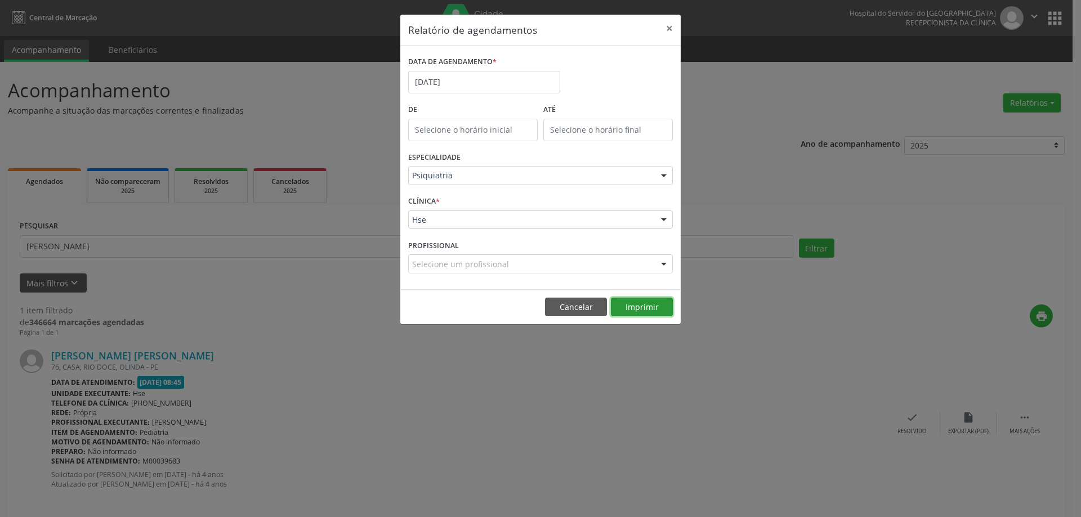
click at [651, 309] on button "Imprimir" at bounding box center [642, 307] width 62 height 19
click at [483, 77] on input "[DATE]" at bounding box center [484, 82] width 152 height 23
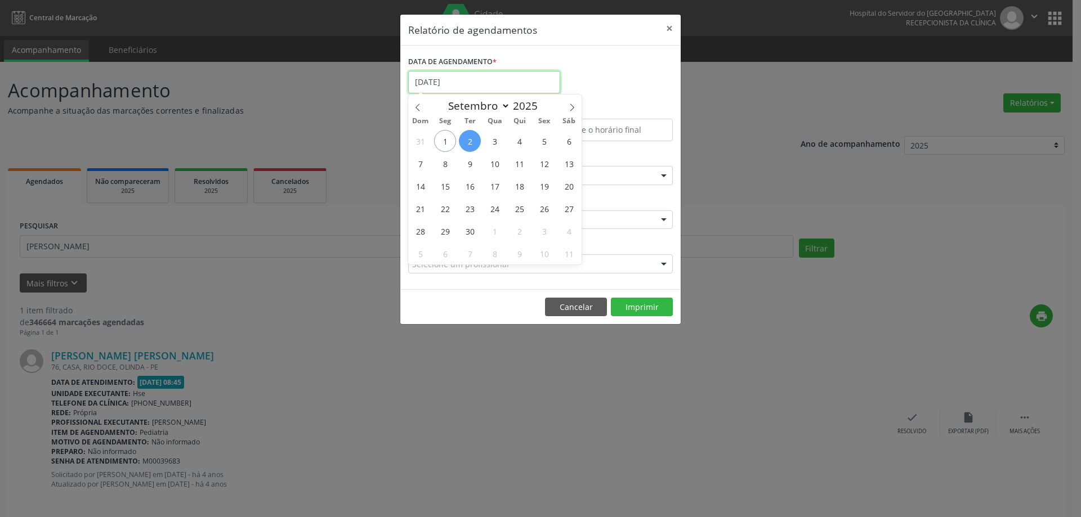
click at [497, 78] on input "[DATE]" at bounding box center [484, 82] width 152 height 23
click at [523, 140] on span "4" at bounding box center [519, 141] width 22 height 22
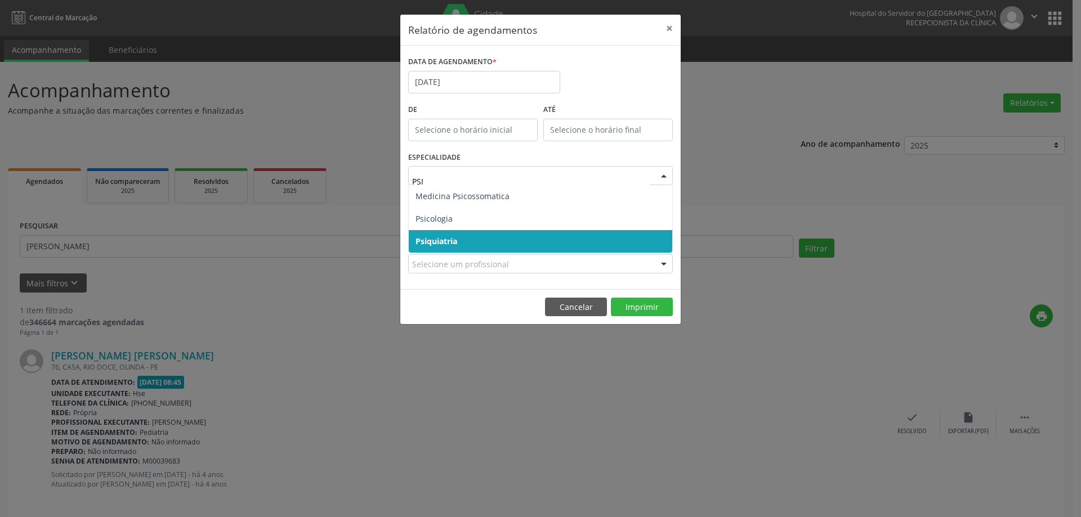
click at [426, 247] on span "Psiquiatria" at bounding box center [540, 241] width 263 height 23
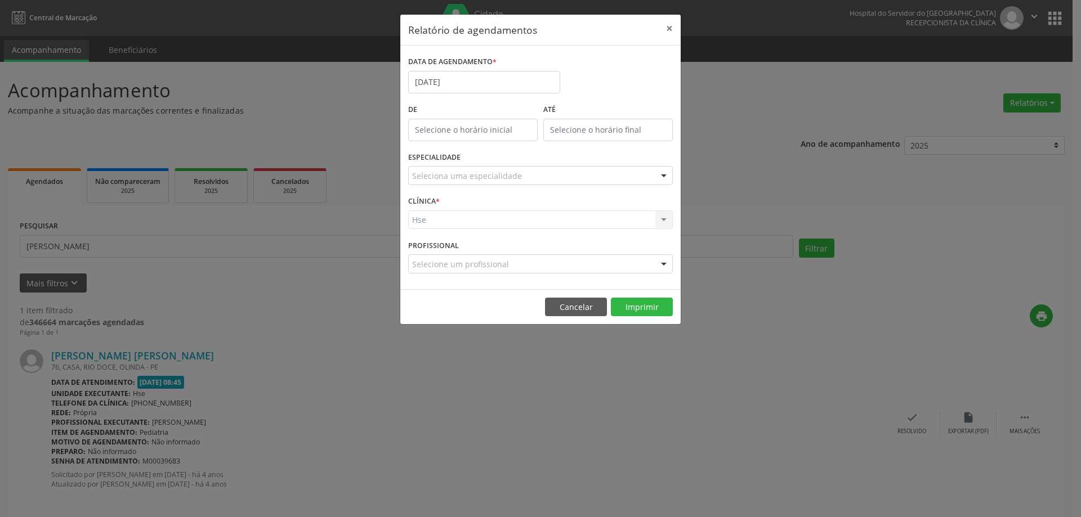
click at [452, 230] on div "CLÍNICA * Hse Hse Nenhum resultado encontrado para: " " Não há nenhuma opção pa…" at bounding box center [540, 215] width 270 height 44
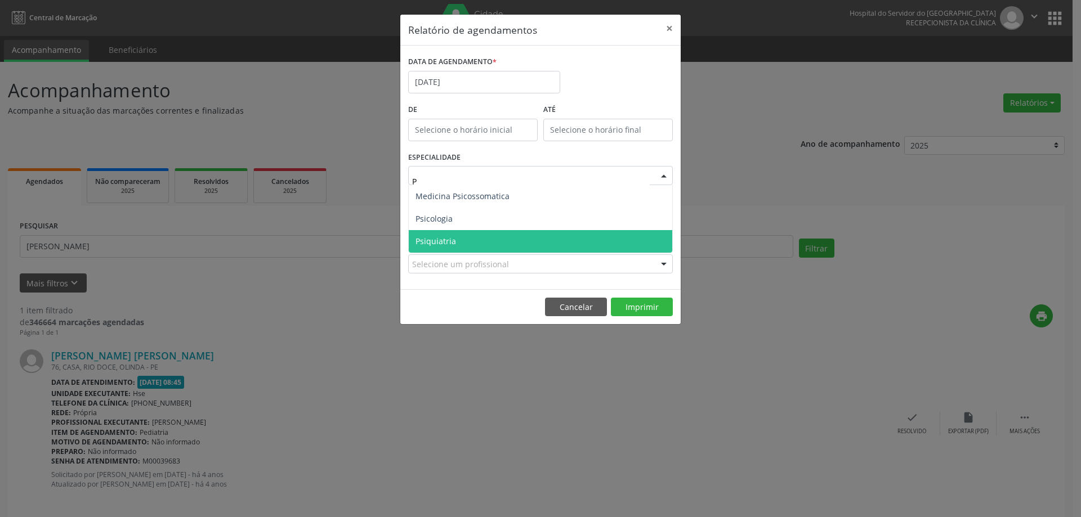
type input "PS"
click at [443, 237] on span "Psiquiatria" at bounding box center [435, 241] width 41 height 11
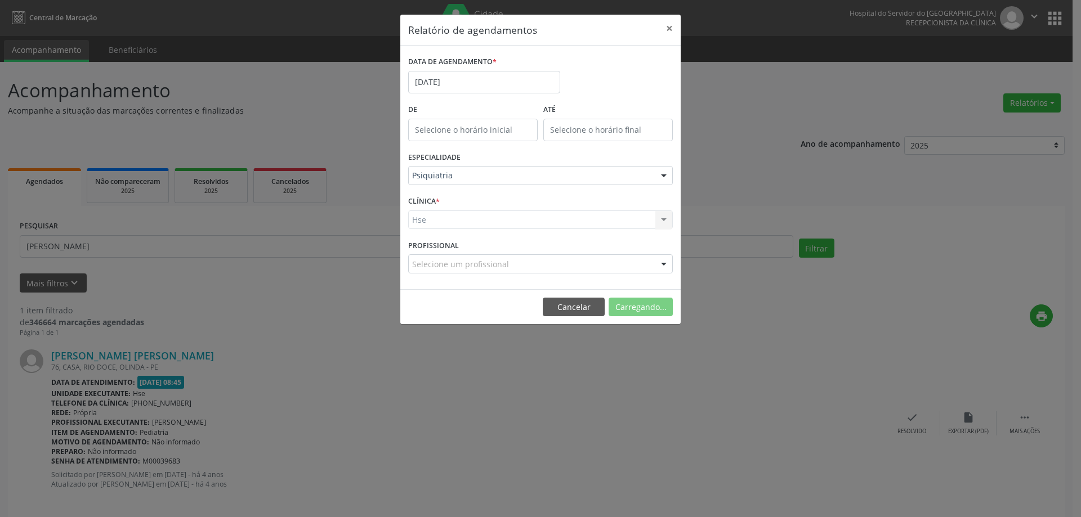
click at [454, 219] on div "Hse Hse Nenhum resultado encontrado para: " " Não há nenhuma opção para ser exi…" at bounding box center [540, 219] width 265 height 19
click at [468, 221] on div "Hse Hse Nenhum resultado encontrado para: " " Não há nenhuma opção para ser exi…" at bounding box center [540, 219] width 265 height 19
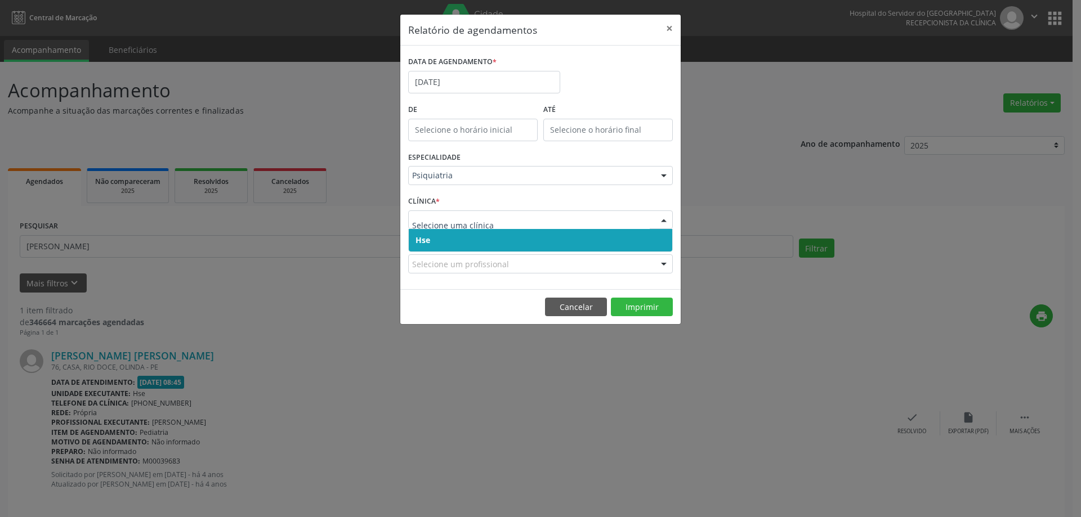
click at [433, 236] on span "Hse" at bounding box center [540, 240] width 263 height 23
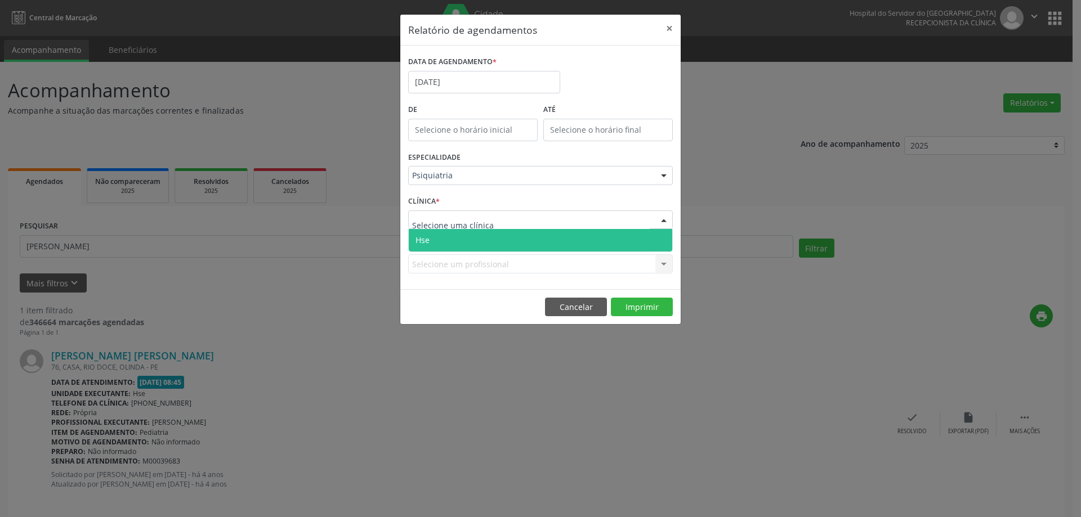
click at [442, 234] on span "Hse" at bounding box center [540, 240] width 263 height 23
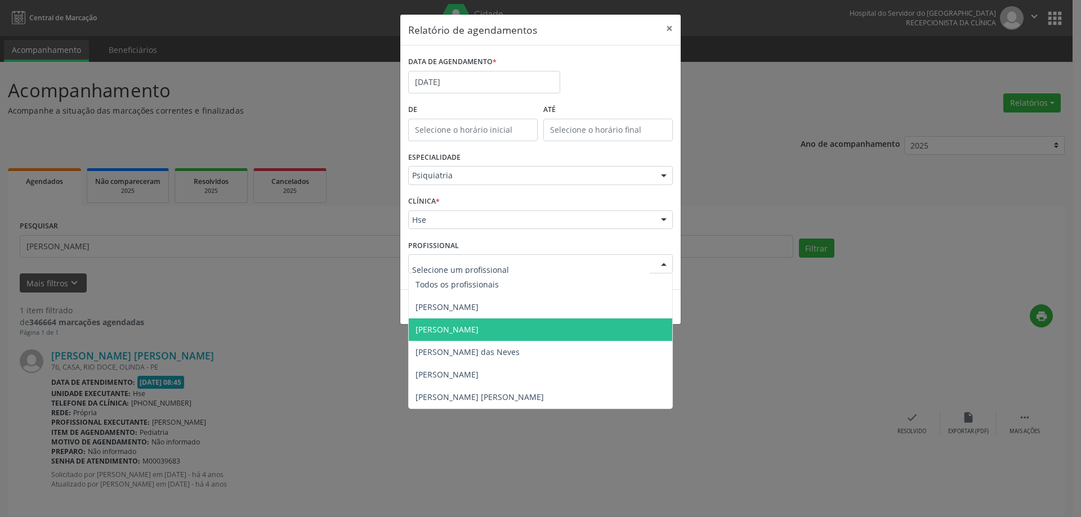
click at [455, 326] on span "[PERSON_NAME]" at bounding box center [446, 329] width 63 height 11
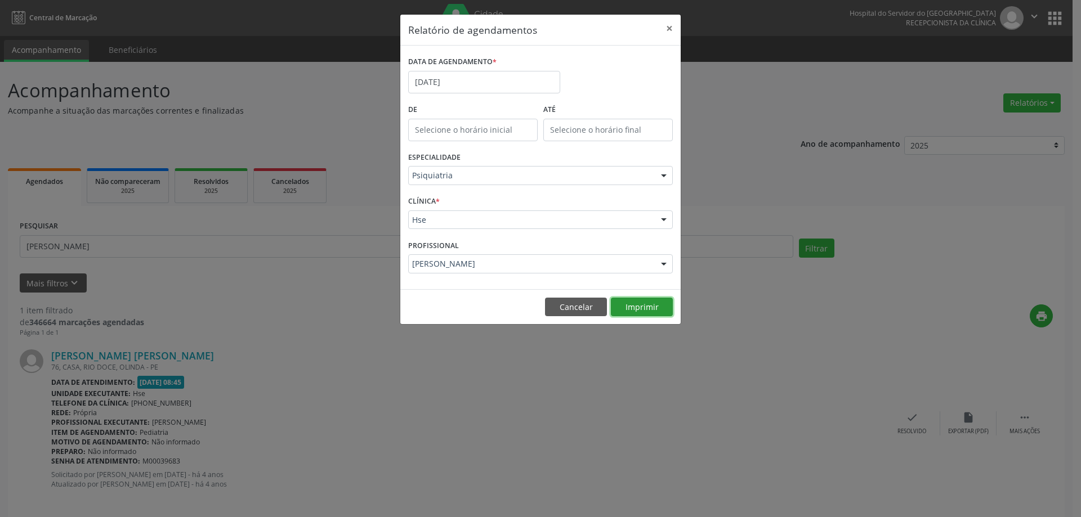
click at [635, 304] on button "Imprimir" at bounding box center [642, 307] width 62 height 19
click at [663, 32] on button "×" at bounding box center [669, 29] width 23 height 28
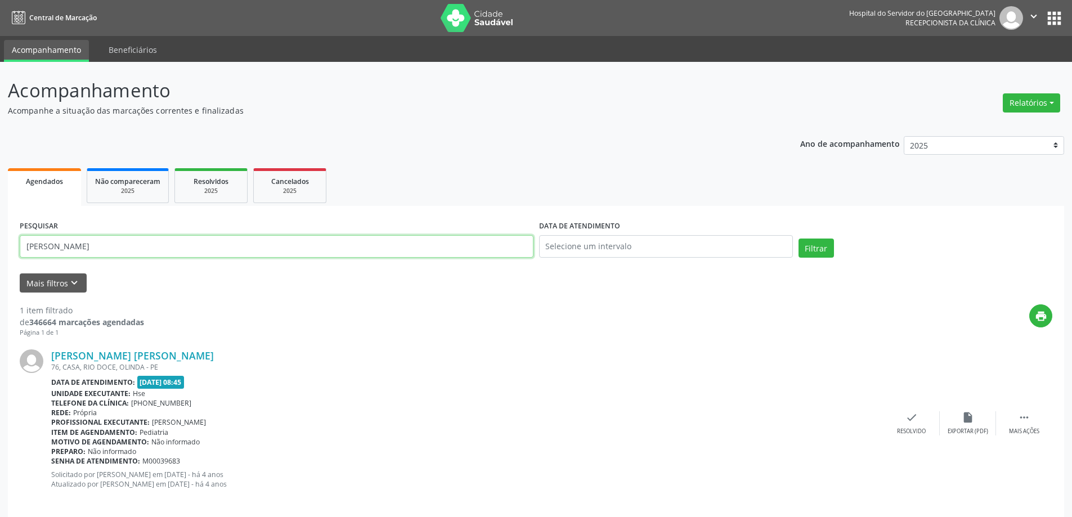
drag, startPoint x: 185, startPoint y: 246, endPoint x: 0, endPoint y: 274, distance: 187.2
click at [0, 274] on div "Acompanhamento Acompanhe a situação das marcações correntes e finalizadas Relat…" at bounding box center [536, 295] width 1072 height 467
type input "[PERSON_NAME]"
click at [819, 244] on button "Filtrar" at bounding box center [816, 248] width 35 height 19
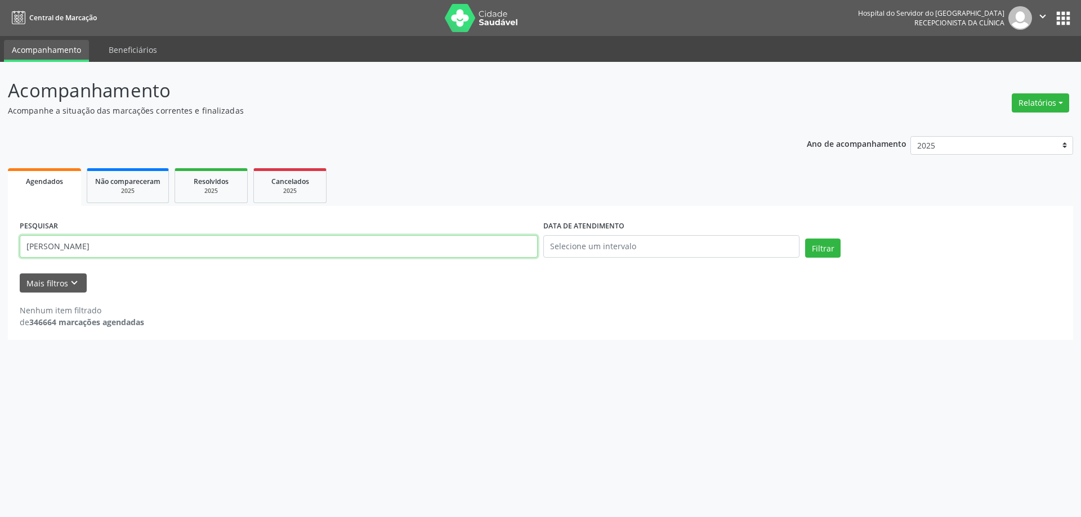
drag, startPoint x: 158, startPoint y: 249, endPoint x: 0, endPoint y: 262, distance: 158.1
click at [0, 262] on div "Acompanhamento Acompanhe a situação das marcações correntes e finalizadas Relat…" at bounding box center [540, 289] width 1081 height 455
click at [268, 183] on div "Cancelados" at bounding box center [290, 181] width 56 height 12
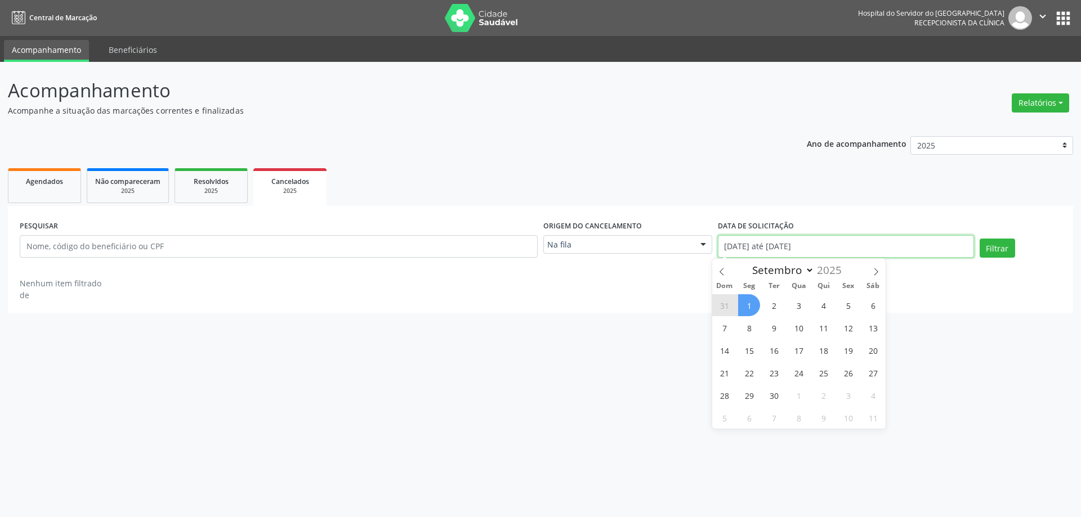
click at [832, 248] on input "[DATE] até [DATE]" at bounding box center [846, 246] width 256 height 23
click at [751, 303] on span "1" at bounding box center [749, 305] width 22 height 22
type input "[DATE]"
click at [748, 195] on ul "Agendados Não compareceram 2025 Resolvidos 2025 Cancelados 2025" at bounding box center [540, 185] width 1065 height 41
click at [178, 252] on input "text" at bounding box center [279, 246] width 518 height 23
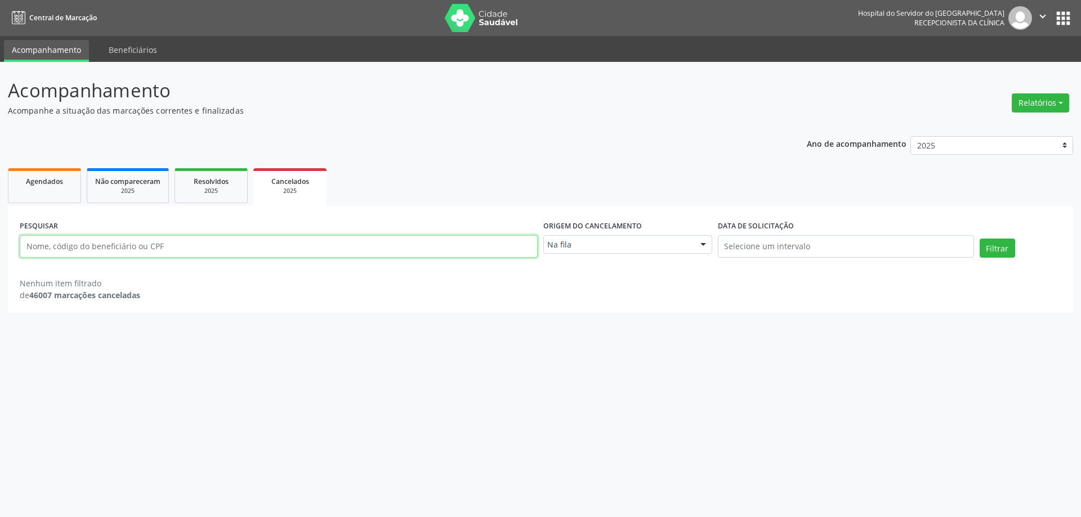
paste input "[PERSON_NAME]"
type input "[PERSON_NAME]"
click at [979, 239] on button "Filtrar" at bounding box center [996, 248] width 35 height 19
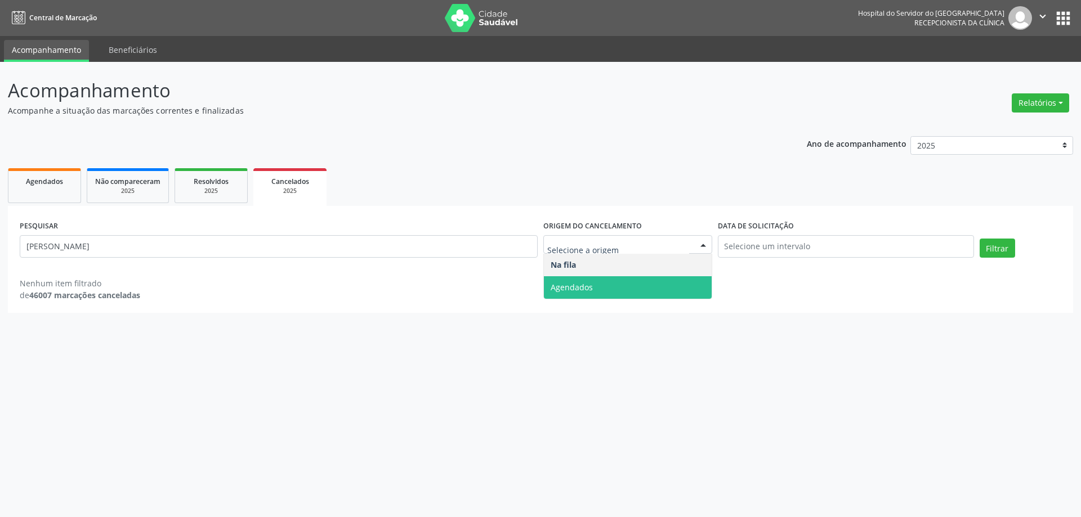
click at [603, 283] on span "Agendados" at bounding box center [628, 287] width 168 height 23
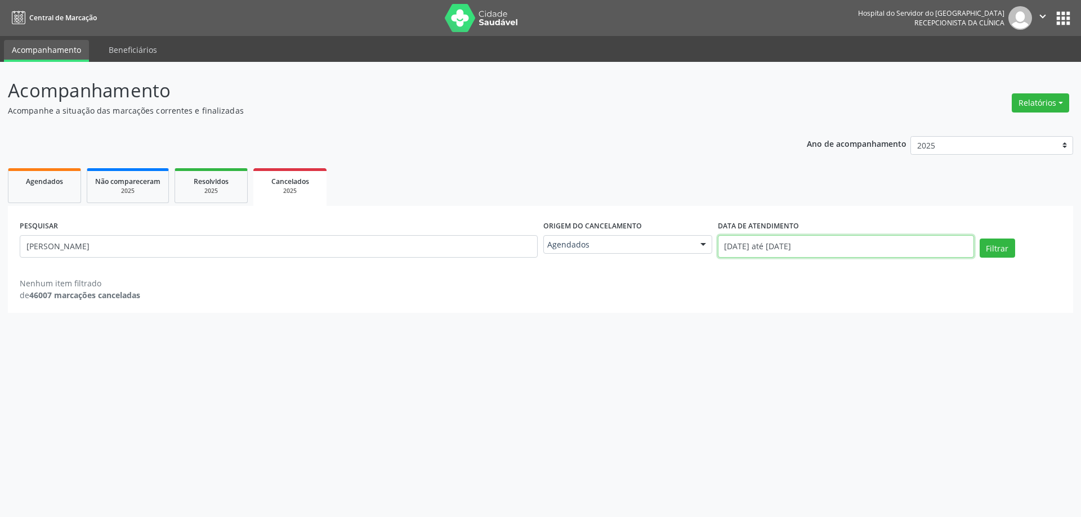
click at [894, 248] on input "[DATE] até [DATE]" at bounding box center [846, 246] width 256 height 23
click at [747, 305] on span "1" at bounding box center [749, 305] width 22 height 22
type input "[DATE]"
click at [803, 206] on div "PESQUISAR [PERSON_NAME] do cancelamento Agendados Na fila Agendados Nenhum resu…" at bounding box center [540, 259] width 1065 height 107
click at [994, 238] on div "PESQUISAR [PERSON_NAME] do cancelamento Agendados Na fila Agendados Nenhum resu…" at bounding box center [540, 242] width 1047 height 48
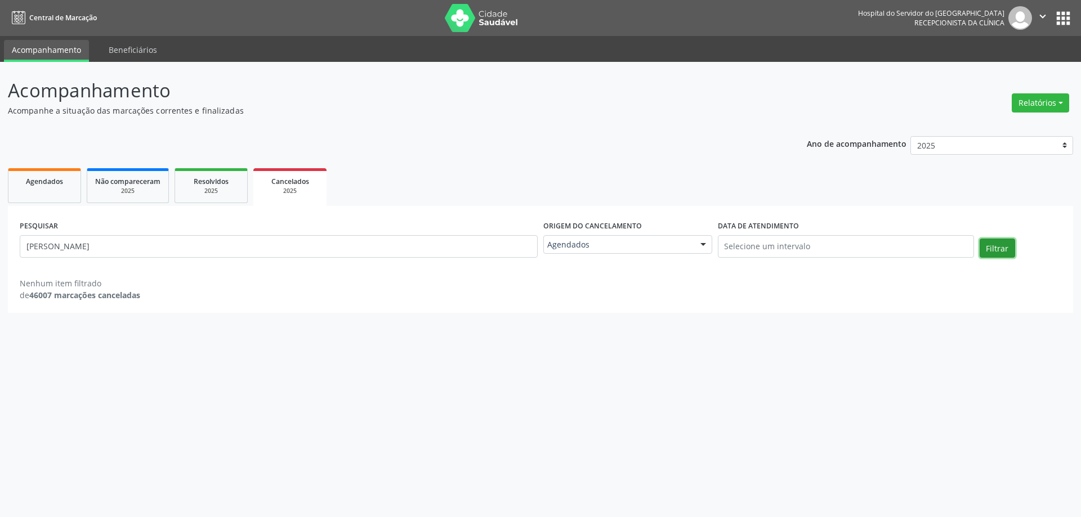
click at [1002, 255] on button "Filtrar" at bounding box center [996, 248] width 35 height 19
click at [160, 235] on input "[PERSON_NAME]" at bounding box center [279, 246] width 518 height 23
type input "[PERSON_NAME]"
click at [979, 239] on button "Filtrar" at bounding box center [996, 248] width 35 height 19
click at [988, 144] on select "2025 2024 2023 2022 2021" at bounding box center [991, 145] width 163 height 19
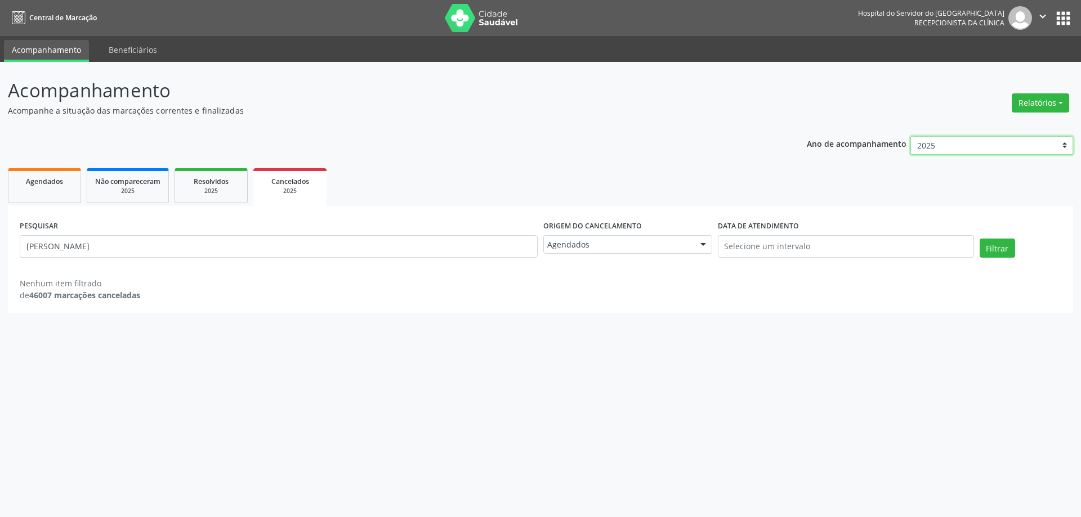
select select "2024"
click at [910, 136] on select "2025 2024 2023 2022 2021" at bounding box center [991, 145] width 163 height 19
click at [839, 244] on input "[DATE] até [DATE]" at bounding box center [846, 246] width 256 height 23
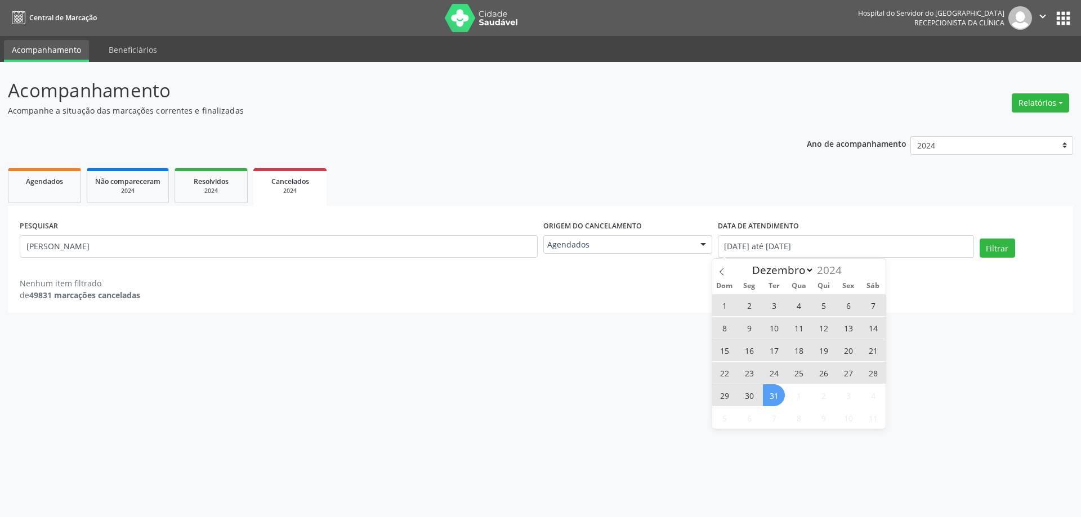
click at [774, 392] on span "31" at bounding box center [774, 395] width 22 height 22
type input "[DATE]"
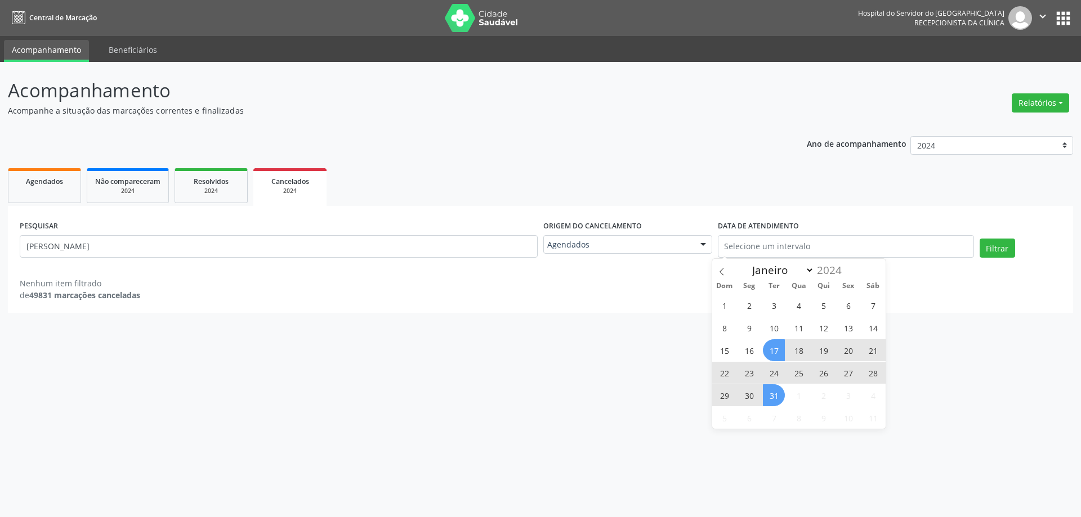
click at [786, 221] on label "DATA DE ATENDIMENTO" at bounding box center [758, 226] width 81 height 17
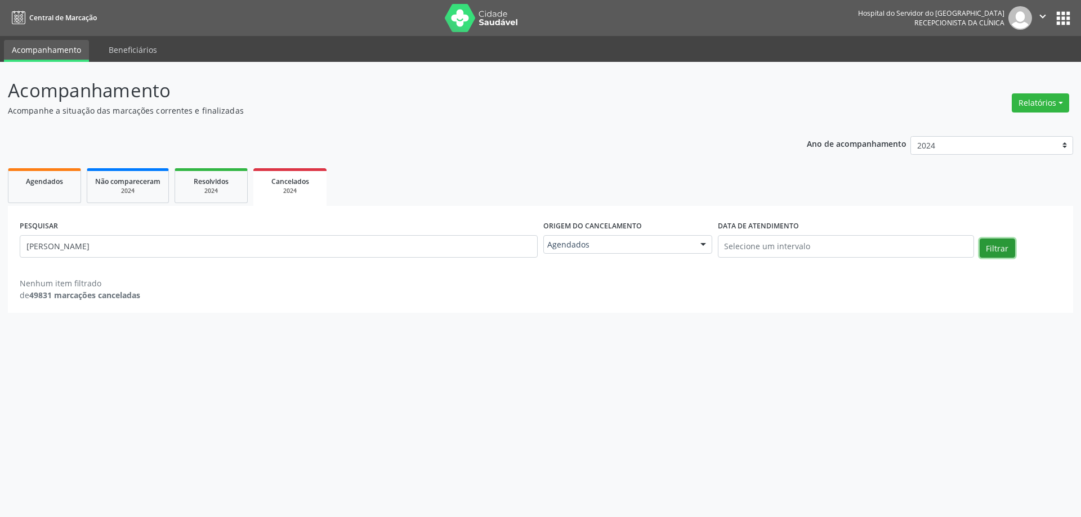
click at [993, 254] on button "Filtrar" at bounding box center [996, 248] width 35 height 19
click at [57, 252] on input "[PERSON_NAME]" at bounding box center [279, 246] width 518 height 23
type input "[PERSON_NAME]"
click at [979, 239] on button "Filtrar" at bounding box center [996, 248] width 35 height 19
click at [990, 250] on button "Filtrar" at bounding box center [996, 248] width 35 height 19
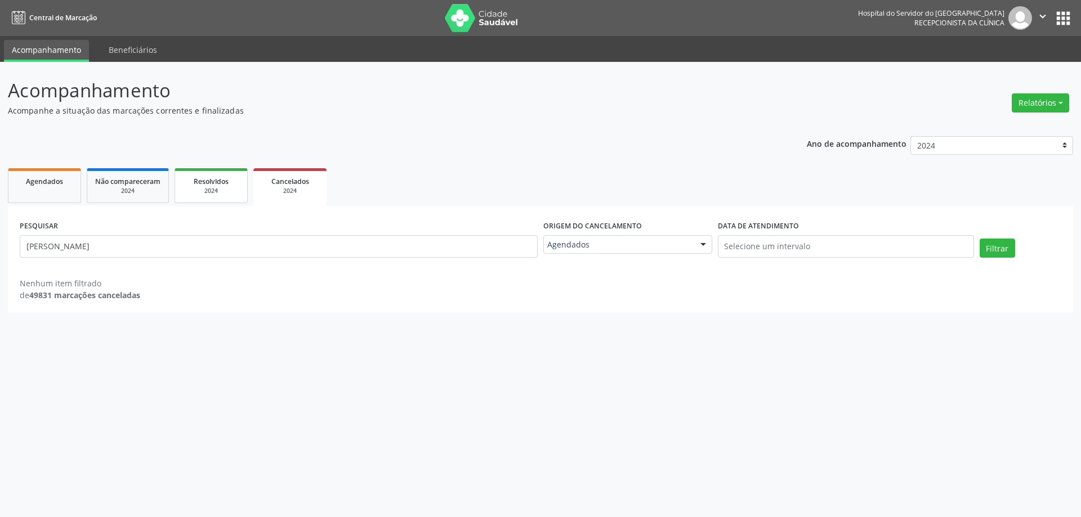
click at [199, 194] on div "2024" at bounding box center [211, 191] width 56 height 8
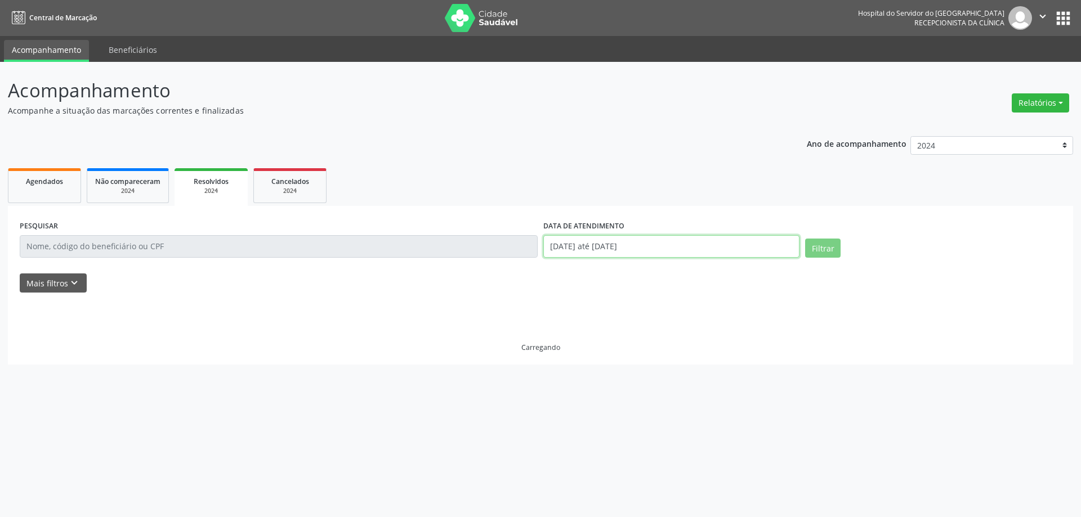
click at [686, 247] on input "[DATE] até [DATE]" at bounding box center [671, 246] width 256 height 23
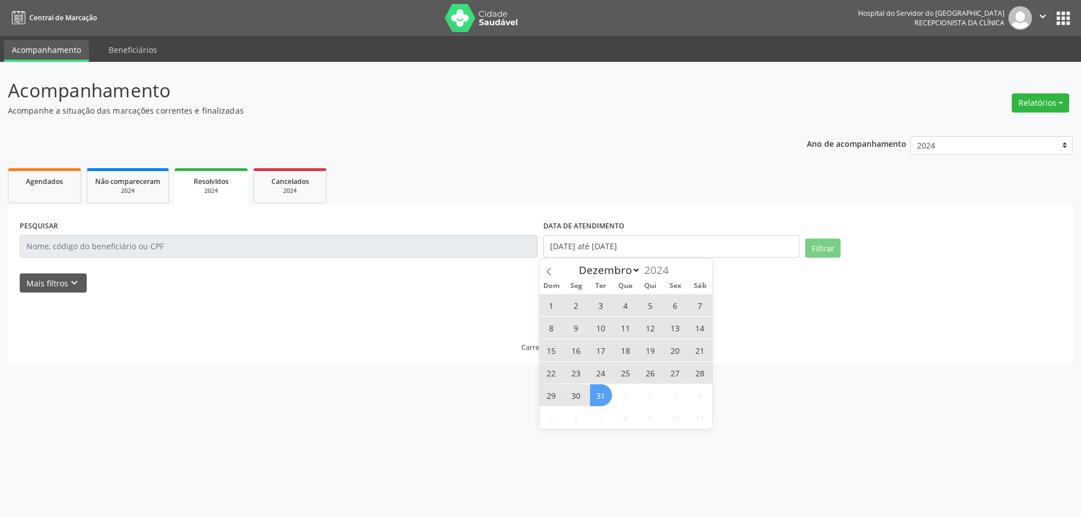
click at [607, 394] on span "31" at bounding box center [601, 395] width 22 height 22
type input "[DATE]"
click at [636, 152] on div "Ano de acompanhamento 2025 2024 2023 2022 2021 Agendados Não compareceram 2024 …" at bounding box center [540, 246] width 1065 height 236
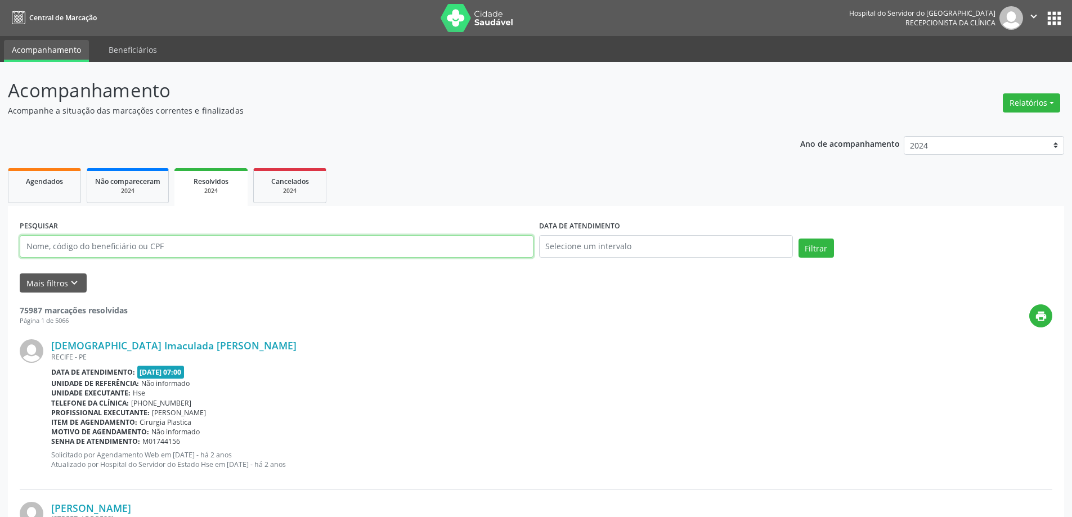
click at [136, 250] on input "text" at bounding box center [277, 246] width 514 height 23
paste input "[PERSON_NAME]"
click at [799, 239] on button "Filtrar" at bounding box center [816, 248] width 35 height 19
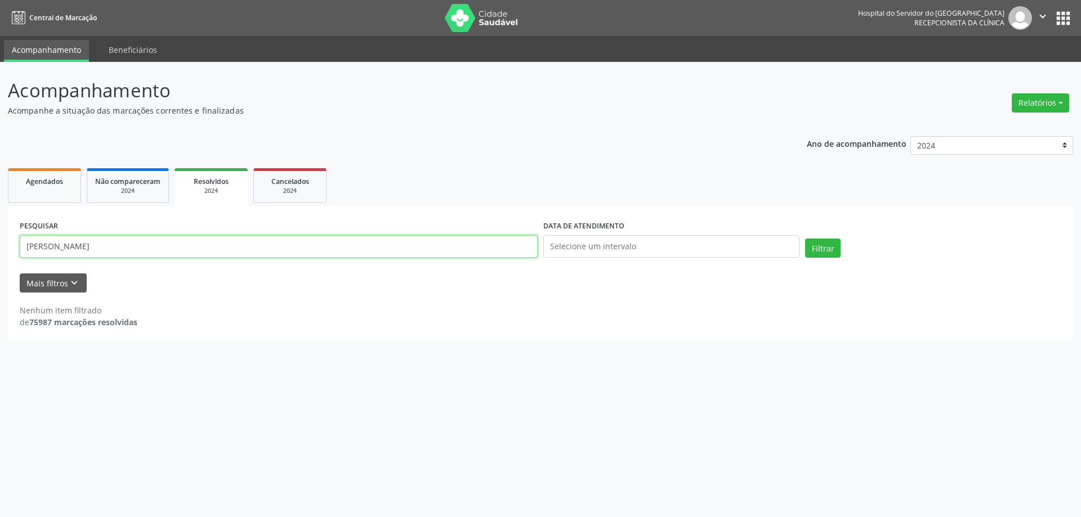
drag, startPoint x: 165, startPoint y: 247, endPoint x: 120, endPoint y: 250, distance: 45.1
click at [120, 250] on input "[PERSON_NAME]" at bounding box center [279, 246] width 518 height 23
click at [805, 239] on button "Filtrar" at bounding box center [822, 248] width 35 height 19
click at [56, 248] on input "[PERSON_NAME]" at bounding box center [279, 246] width 518 height 23
type input "[PERSON_NAME]"
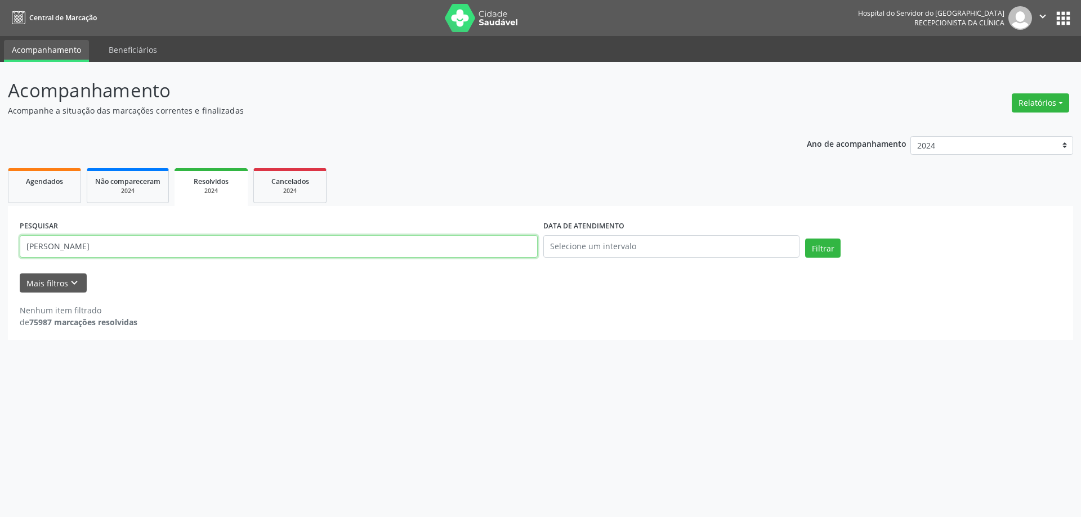
click at [805, 239] on button "Filtrar" at bounding box center [822, 248] width 35 height 19
click at [128, 185] on span "Não compareceram" at bounding box center [127, 182] width 65 height 10
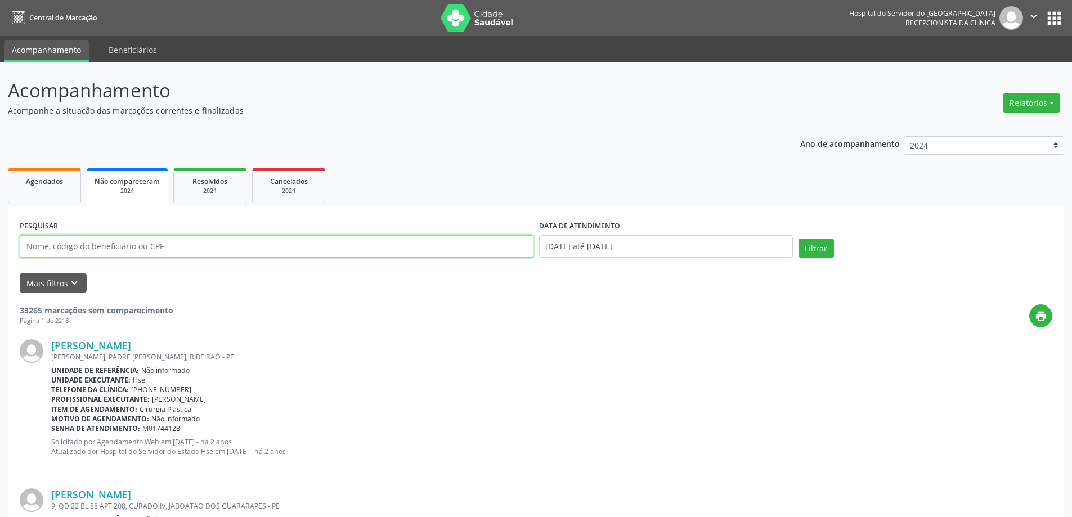
click at [140, 252] on input "text" at bounding box center [277, 246] width 514 height 23
paste input "[PERSON_NAME]"
type input "[PERSON_NAME]"
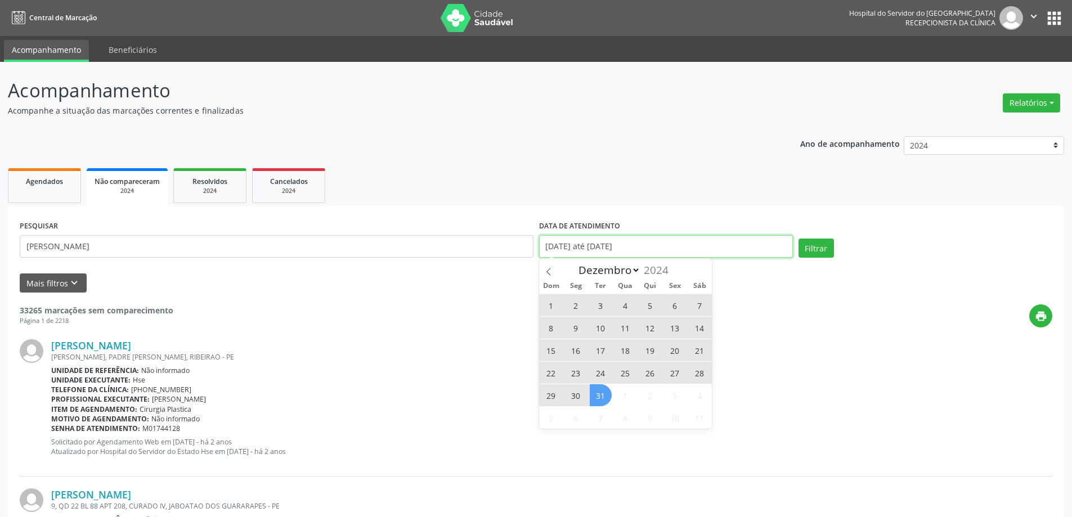
click at [668, 245] on input "[DATE] até [DATE]" at bounding box center [666, 246] width 254 height 23
click at [599, 393] on span "31" at bounding box center [601, 395] width 22 height 22
type input "[DATE]"
click at [820, 246] on button "Filtrar" at bounding box center [816, 248] width 35 height 19
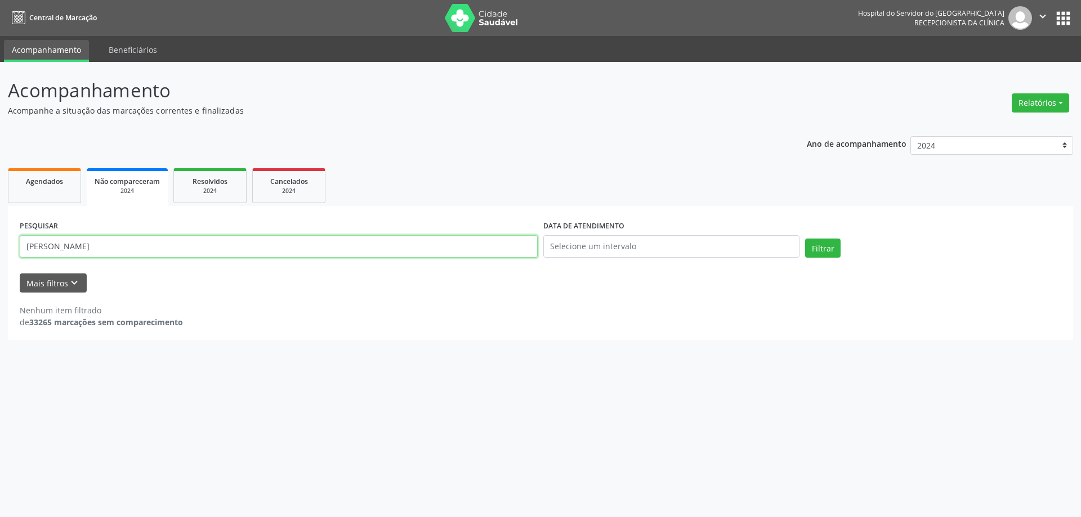
click at [149, 249] on input "[PERSON_NAME]" at bounding box center [279, 246] width 518 height 23
type input "[PERSON_NAME]"
click at [805, 239] on button "Filtrar" at bounding box center [822, 248] width 35 height 19
click at [816, 241] on button "Filtrar" at bounding box center [822, 248] width 35 height 19
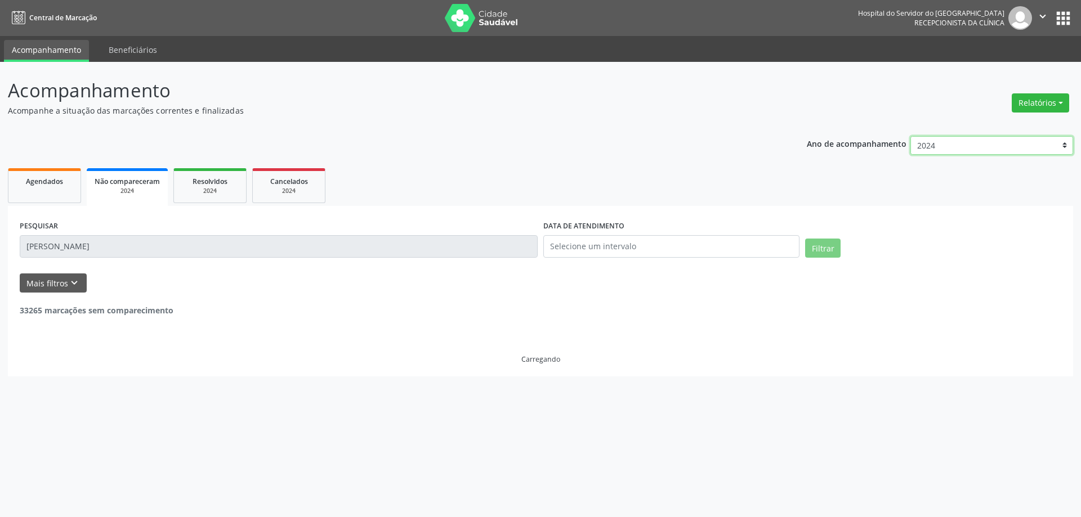
click at [953, 147] on select "2025 2024 2023 2022 2021" at bounding box center [991, 145] width 163 height 19
select select "2025"
click at [910, 136] on select "2025 2024 2023 2022 2021" at bounding box center [991, 145] width 163 height 19
click at [709, 259] on div "DATA DE ATENDIMENTO [DATE] até [DATE]" at bounding box center [671, 242] width 262 height 48
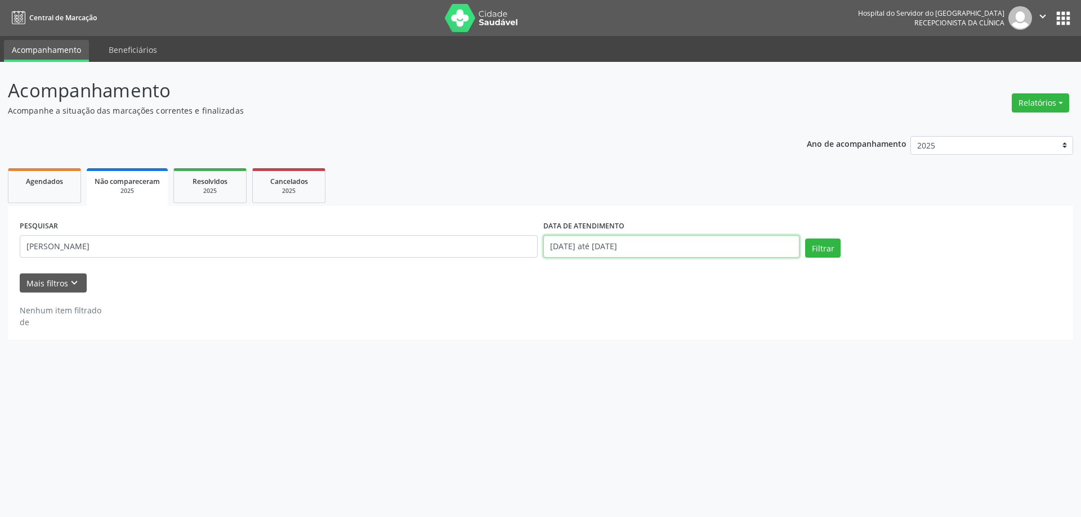
click at [665, 254] on input "[DATE] até [DATE]" at bounding box center [671, 246] width 256 height 23
click at [571, 307] on span "1" at bounding box center [576, 305] width 22 height 22
type input "[DATE]"
click at [612, 209] on div "PESQUISAR [PERSON_NAME] DATA DE ATENDIMENTO Filtrar UNIDADE EXECUTANTE Selecion…" at bounding box center [540, 273] width 1065 height 134
click at [838, 253] on button "Filtrar" at bounding box center [822, 248] width 35 height 19
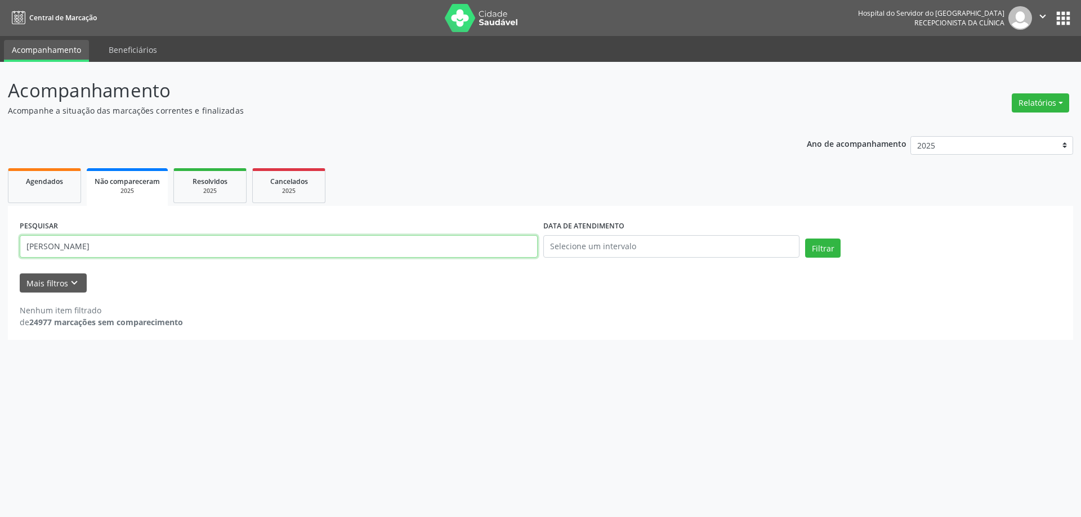
click at [59, 247] on input "[PERSON_NAME]" at bounding box center [279, 246] width 518 height 23
type input "[PERSON_NAME]"
click at [823, 248] on button "Filtrar" at bounding box center [822, 248] width 35 height 19
click at [62, 177] on span "Agendados" at bounding box center [44, 182] width 37 height 10
select select "8"
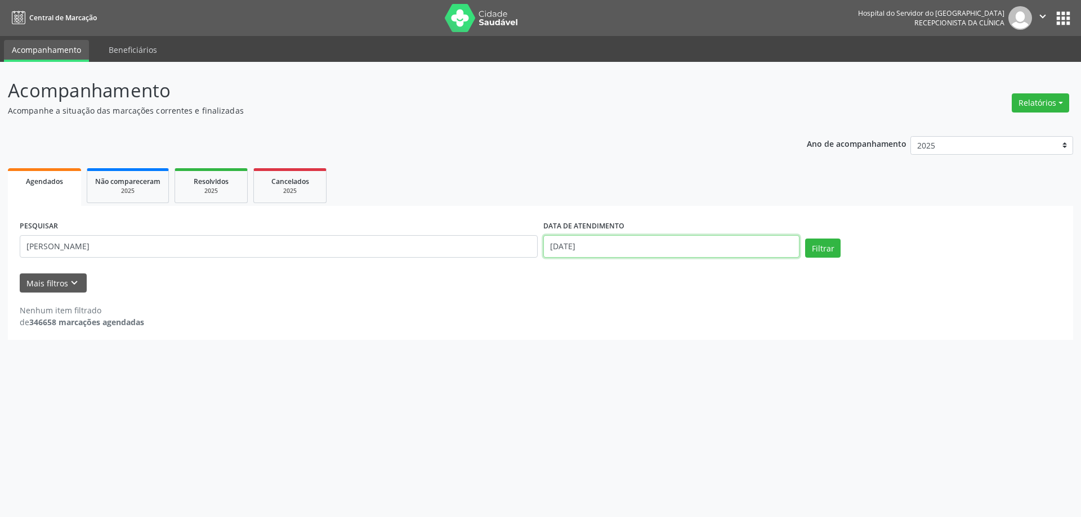
click at [680, 253] on input "[DATE]" at bounding box center [671, 246] width 256 height 23
click at [580, 304] on span "1" at bounding box center [576, 305] width 22 height 22
type input "[DATE]"
drag, startPoint x: 639, startPoint y: 157, endPoint x: 650, endPoint y: 164, distance: 12.6
click at [640, 156] on div "Ano de acompanhamento 2025 2024 2023 2022 2021 Agendados Não compareceram 2025 …" at bounding box center [540, 234] width 1065 height 212
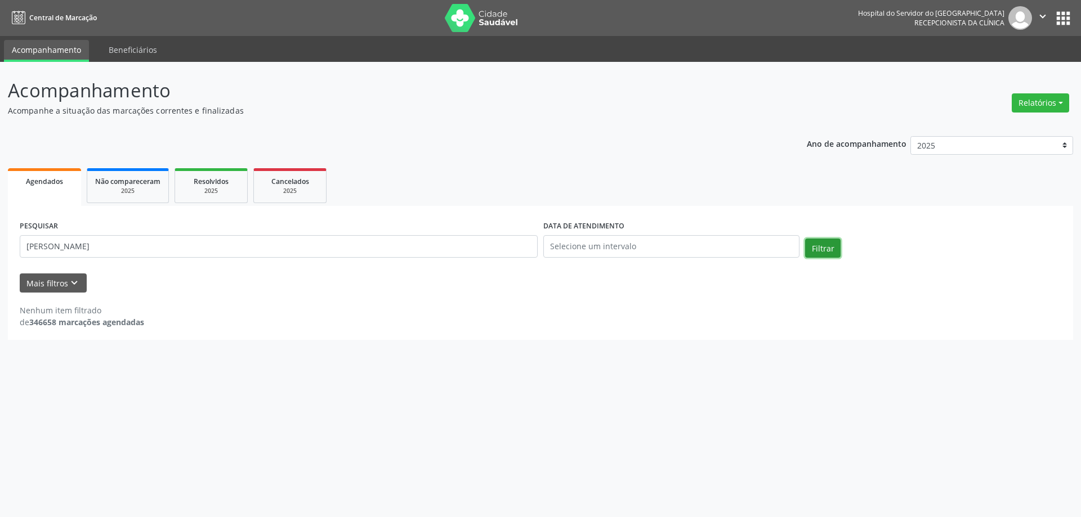
click at [837, 249] on button "Filtrar" at bounding box center [822, 248] width 35 height 19
click at [154, 248] on input "[PERSON_NAME]" at bounding box center [279, 246] width 518 height 23
click at [805, 239] on button "Filtrar" at bounding box center [822, 248] width 35 height 19
click at [164, 247] on input "[PERSON_NAME]" at bounding box center [279, 246] width 518 height 23
click at [58, 248] on input "[PERSON_NAME]" at bounding box center [279, 246] width 518 height 23
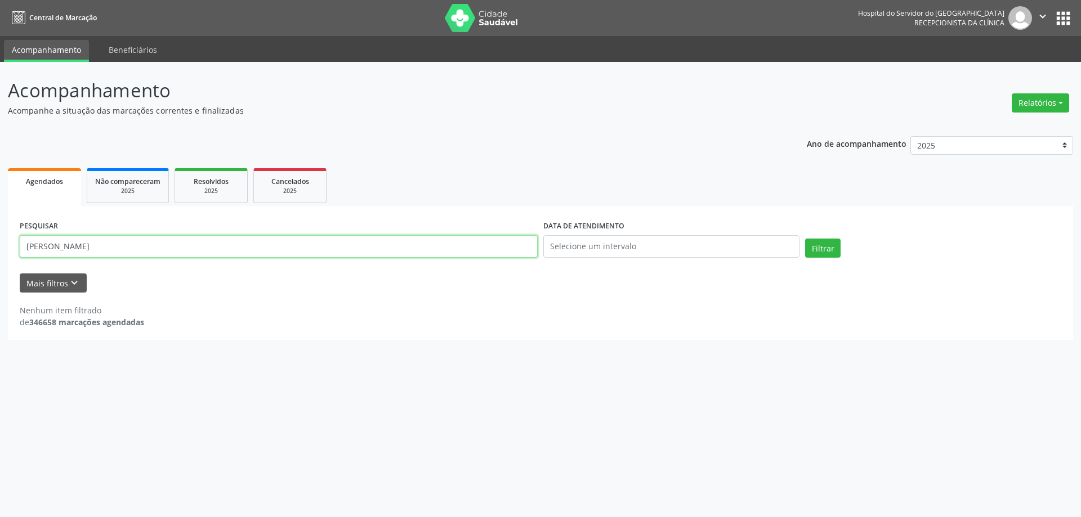
type input "[PERSON_NAME]"
click at [805, 239] on button "Filtrar" at bounding box center [822, 248] width 35 height 19
